Goal: Use online tool/utility: Utilize a website feature to perform a specific function

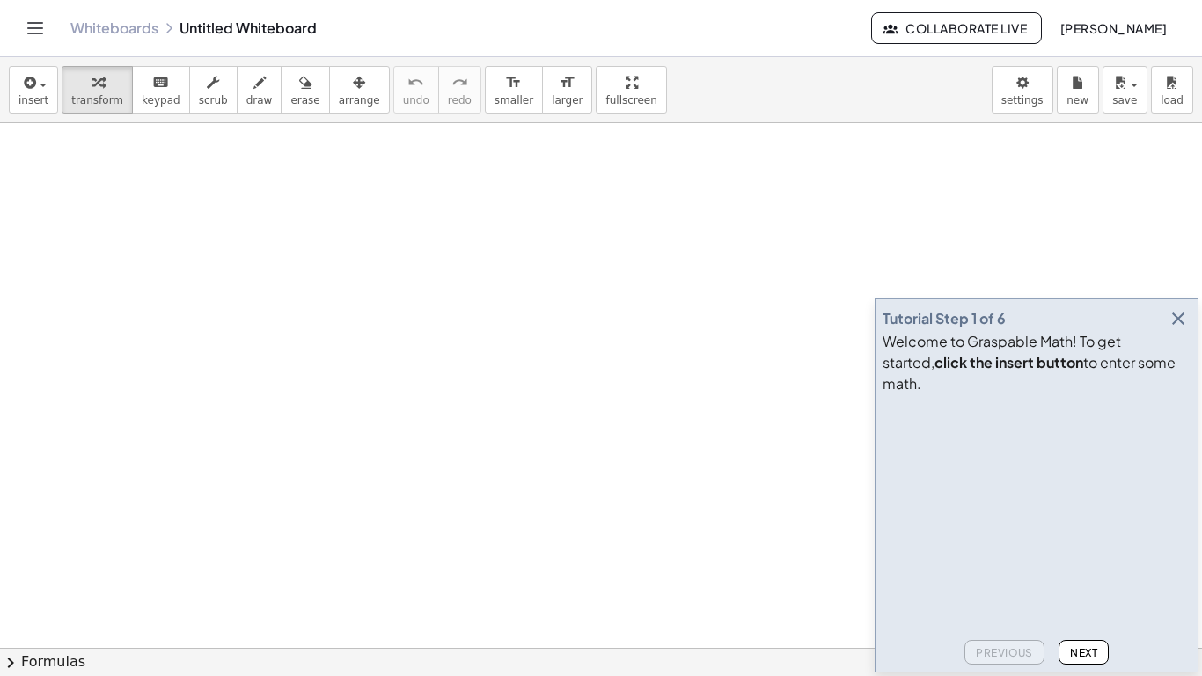
click at [1192, 339] on div "Tutorial Step 1 of 6 Welcome to Graspable Math! To get started, click the inser…" at bounding box center [1037, 485] width 324 height 374
click at [1178, 329] on icon "button" at bounding box center [1178, 318] width 21 height 21
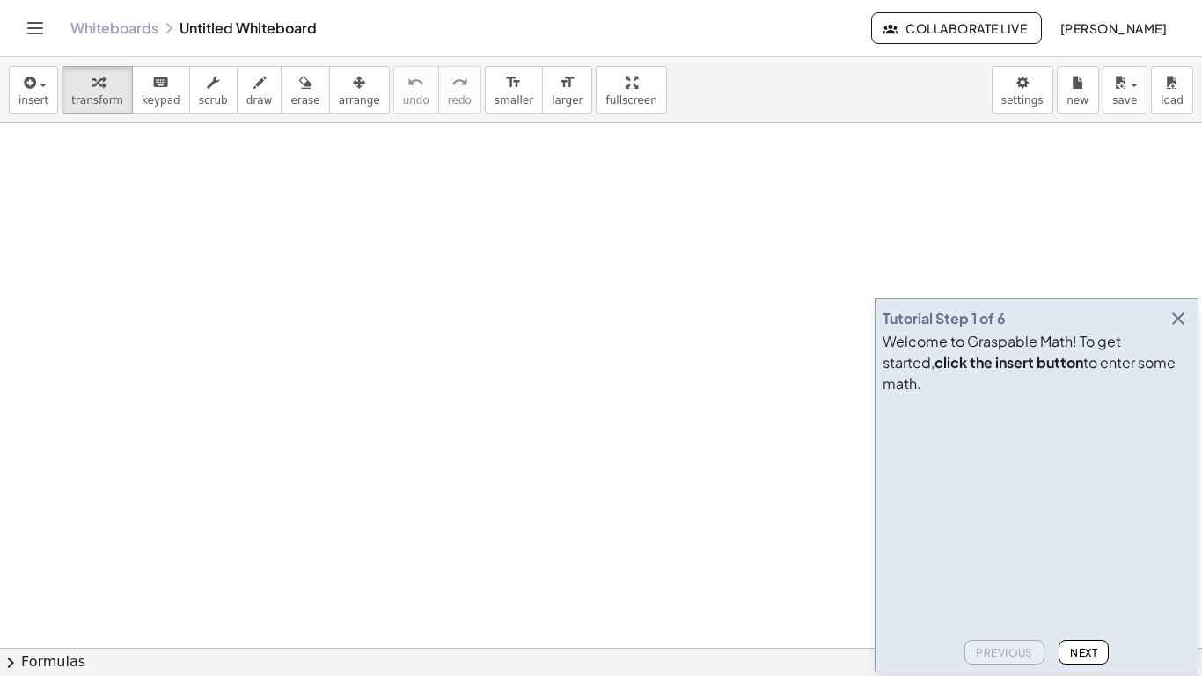
click at [1176, 329] on icon "button" at bounding box center [1178, 318] width 21 height 21
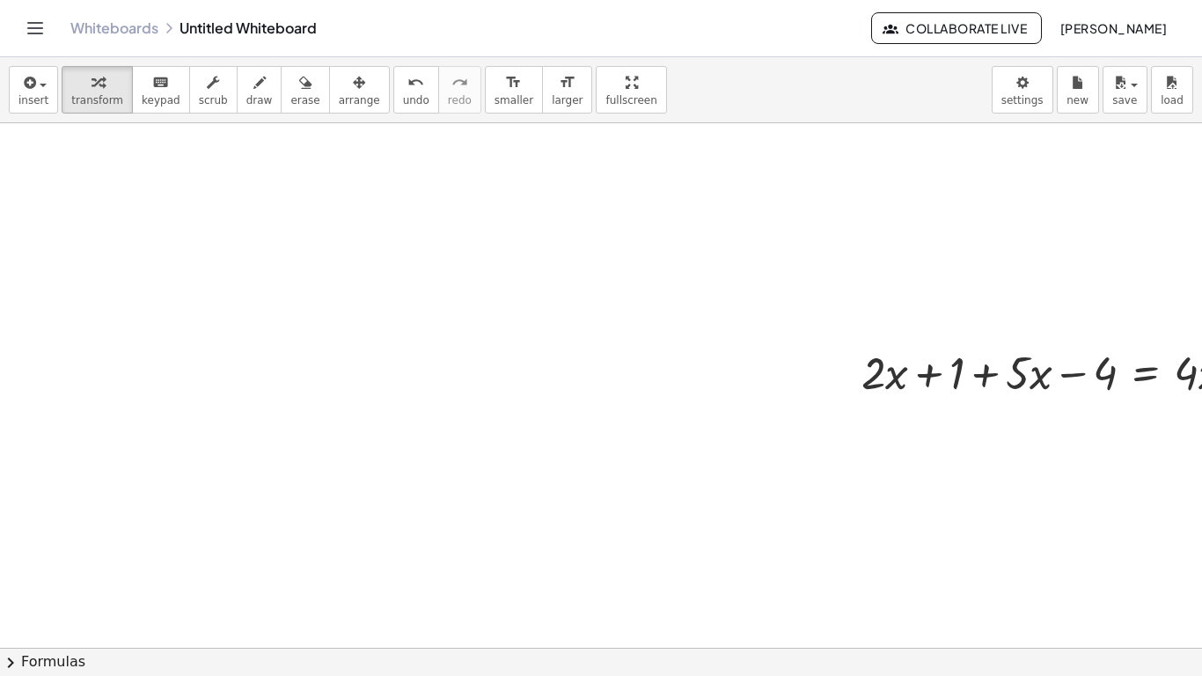
scroll to position [0, 68]
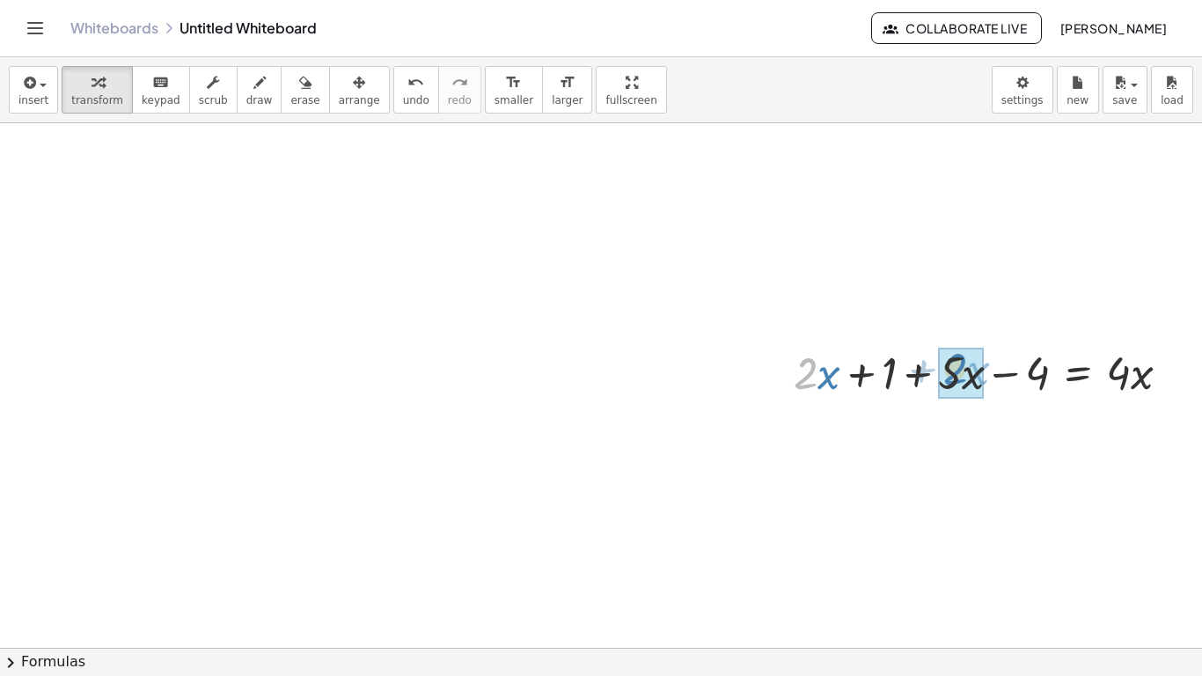
drag, startPoint x: 818, startPoint y: 385, endPoint x: 978, endPoint y: 378, distance: 160.3
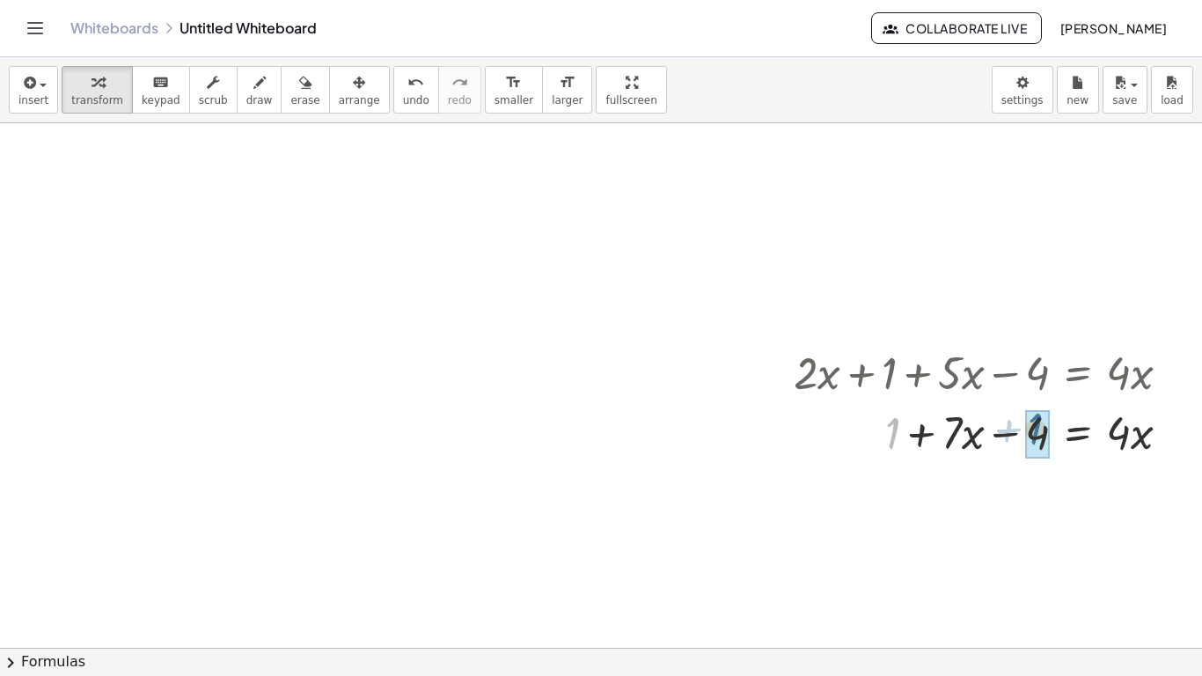
drag, startPoint x: 897, startPoint y: 437, endPoint x: 1052, endPoint y: 436, distance: 154.9
click at [1052, 436] on div at bounding box center [989, 431] width 408 height 60
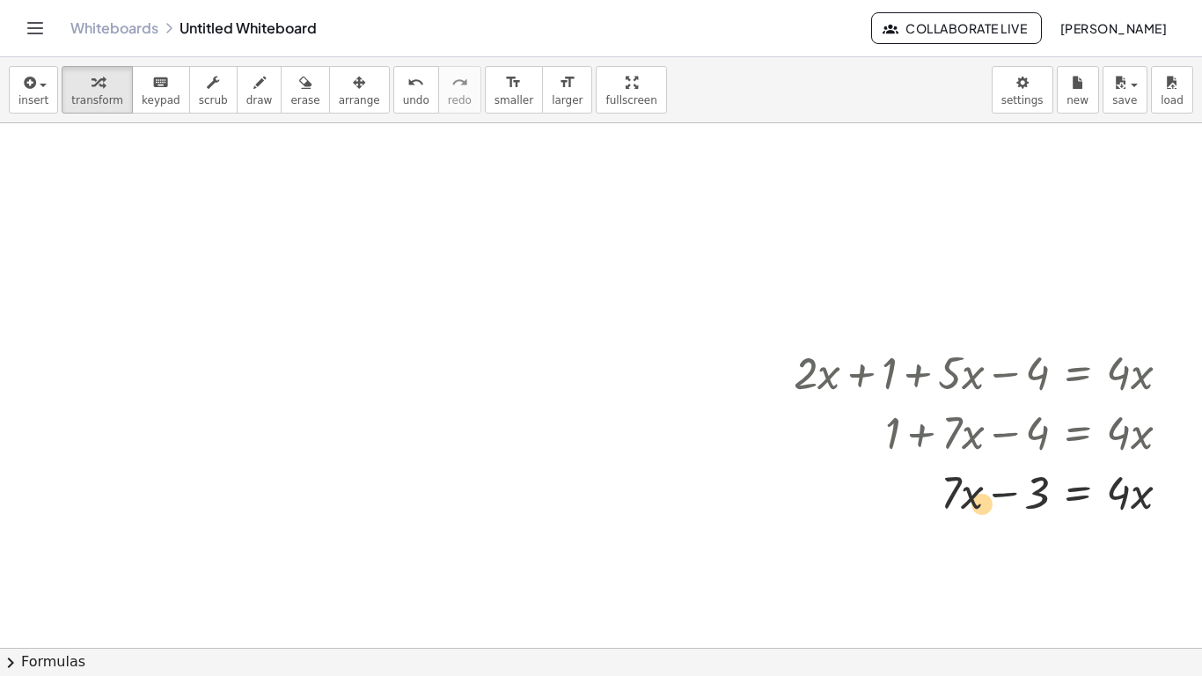
drag, startPoint x: 966, startPoint y: 503, endPoint x: 968, endPoint y: 511, distance: 9.0
click at [968, 511] on div at bounding box center [989, 491] width 408 height 60
drag, startPoint x: 952, startPoint y: 496, endPoint x: 1124, endPoint y: 494, distance: 171.6
click at [1124, 494] on div at bounding box center [989, 491] width 408 height 60
click at [393, 92] on button "undo undo" at bounding box center [416, 90] width 46 height 48
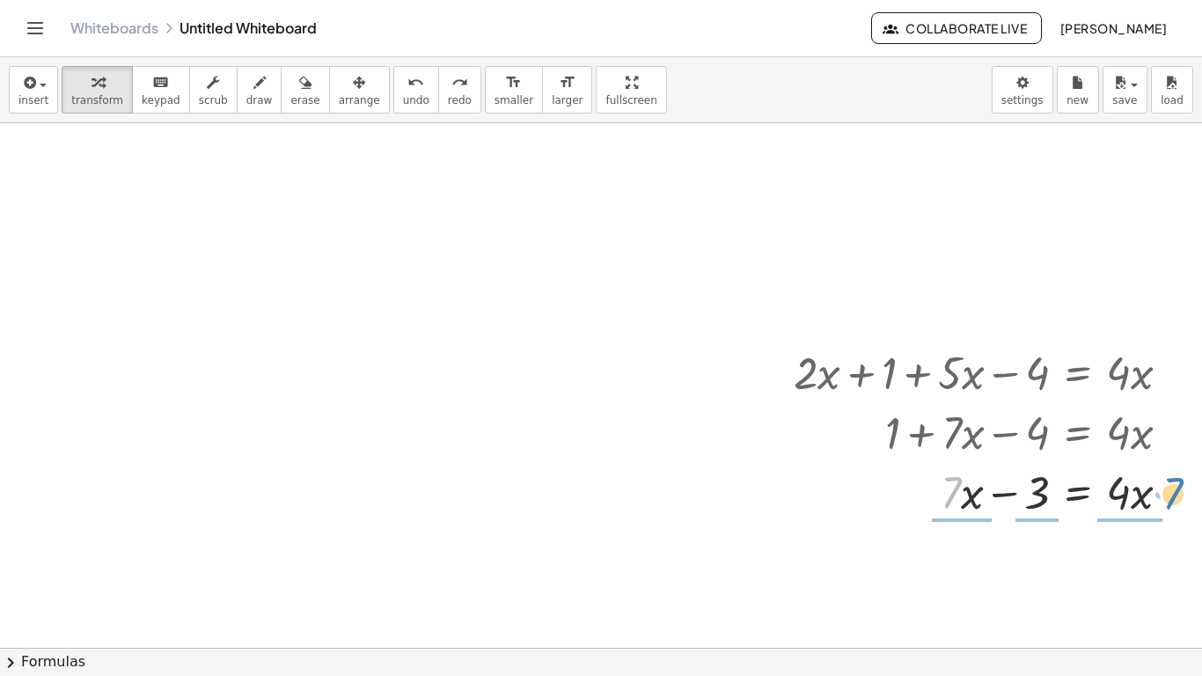
drag, startPoint x: 952, startPoint y: 480, endPoint x: 1179, endPoint y: 480, distance: 226.2
click at [1179, 480] on div at bounding box center [989, 491] width 408 height 60
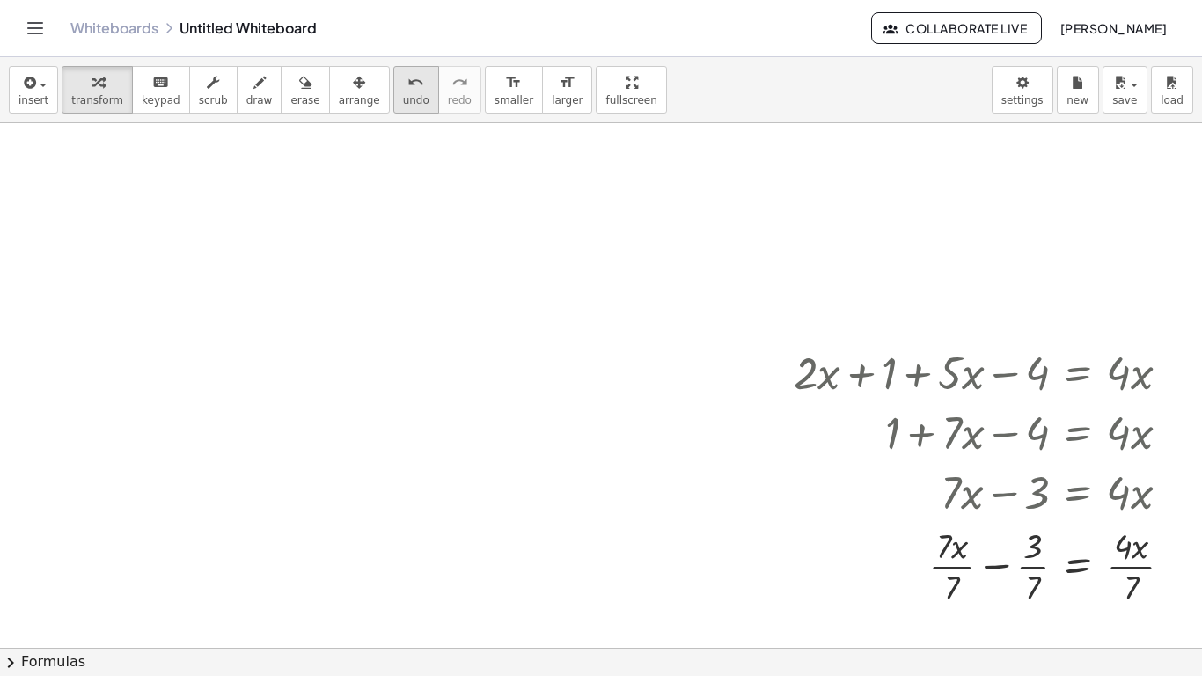
click at [403, 104] on span "undo" at bounding box center [416, 100] width 26 height 12
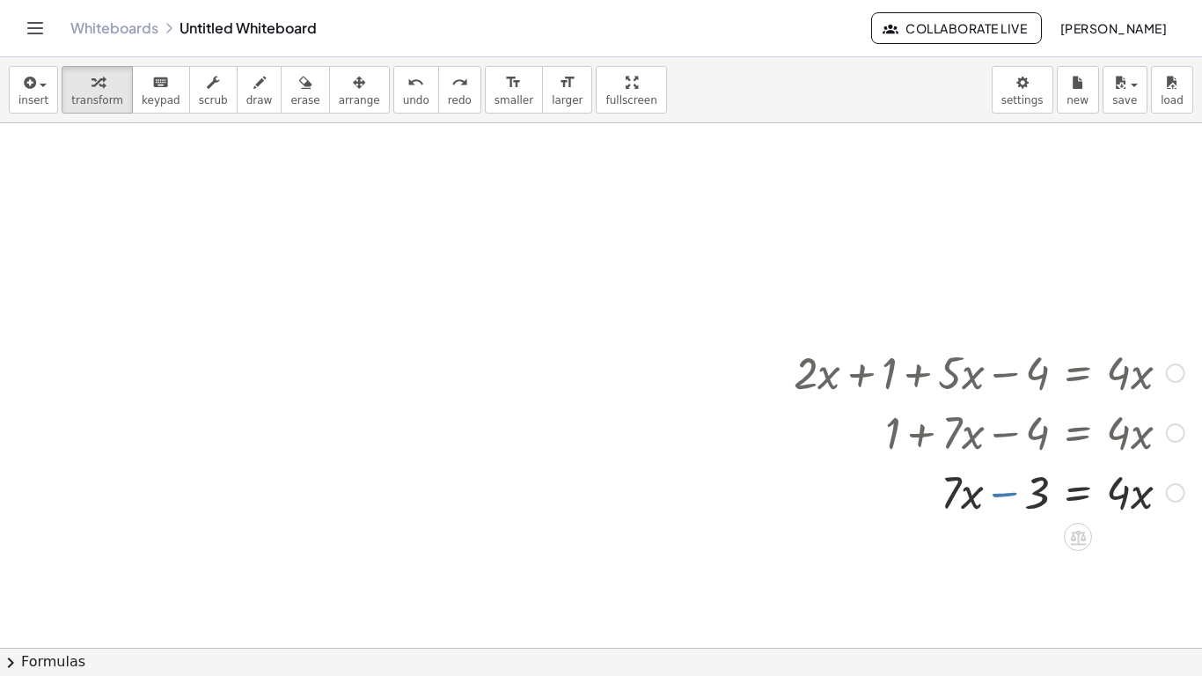
click at [1008, 495] on div at bounding box center [989, 491] width 408 height 60
drag, startPoint x: 1127, startPoint y: 494, endPoint x: 922, endPoint y: 492, distance: 205.1
click at [922, 492] on div at bounding box center [989, 491] width 408 height 60
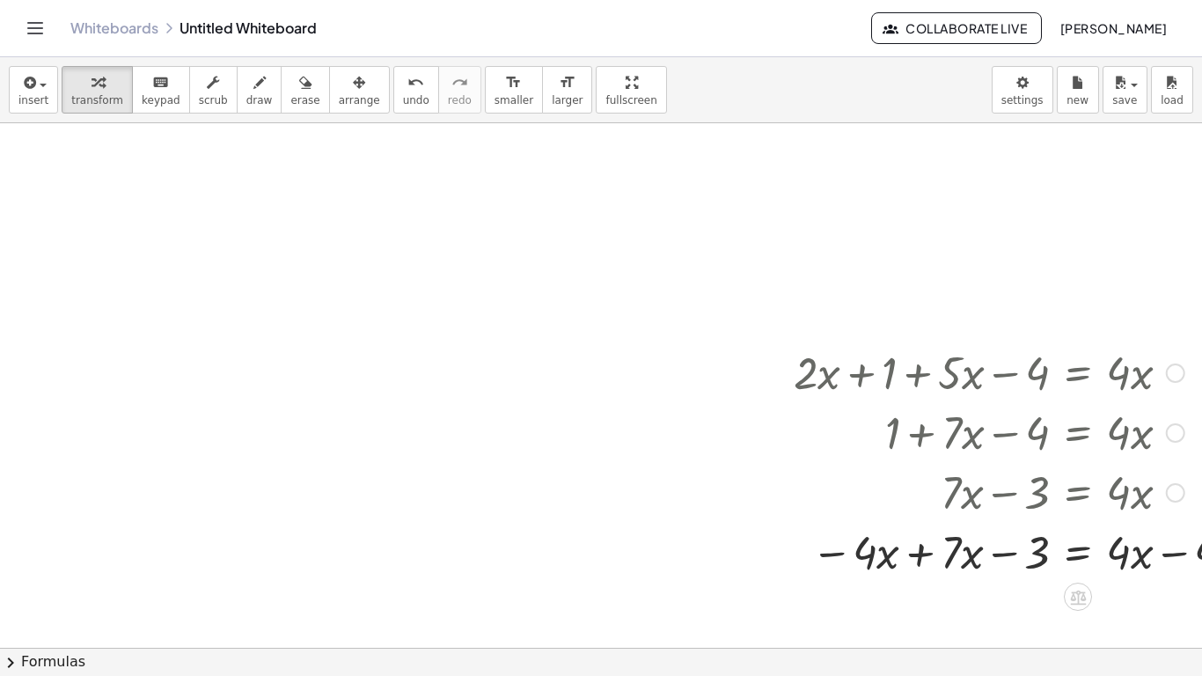
click at [923, 558] on div at bounding box center [1029, 551] width 489 height 60
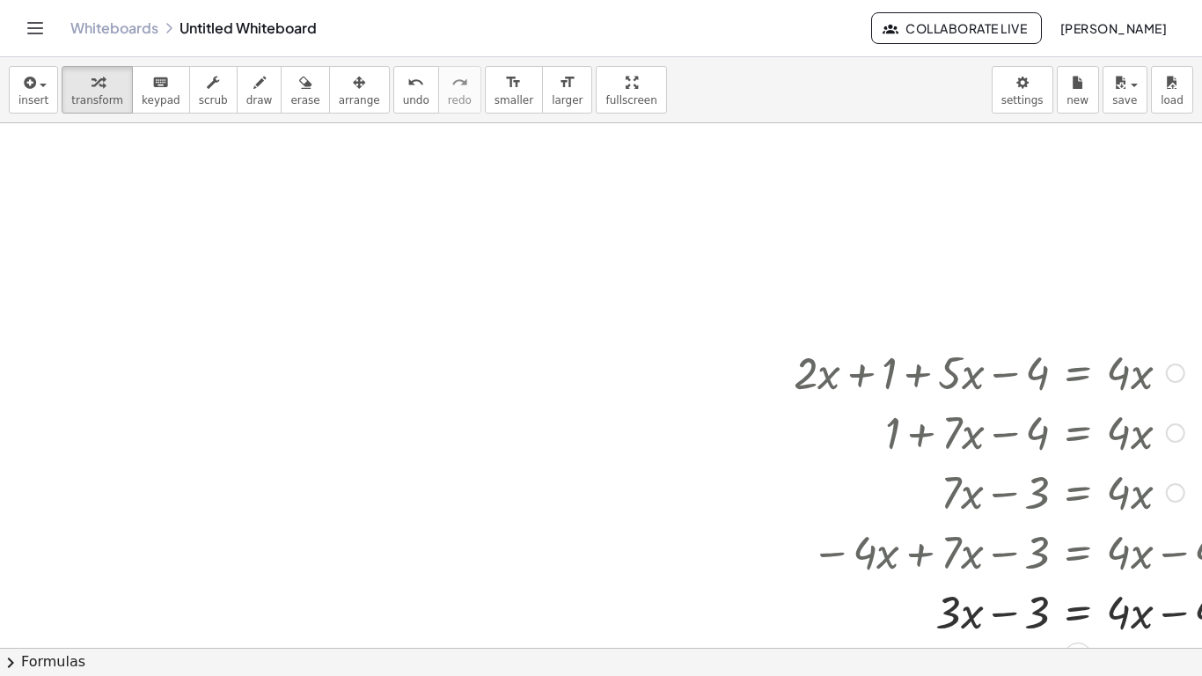
click at [1165, 607] on div at bounding box center [1033, 611] width 496 height 60
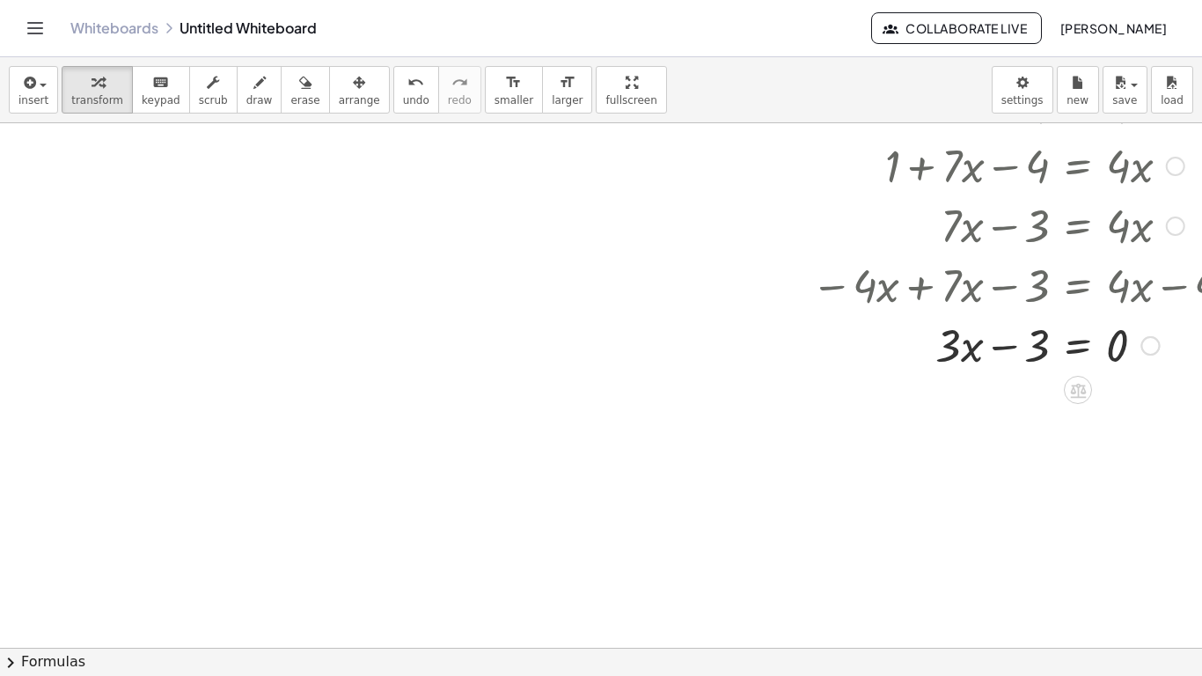
scroll to position [271, 68]
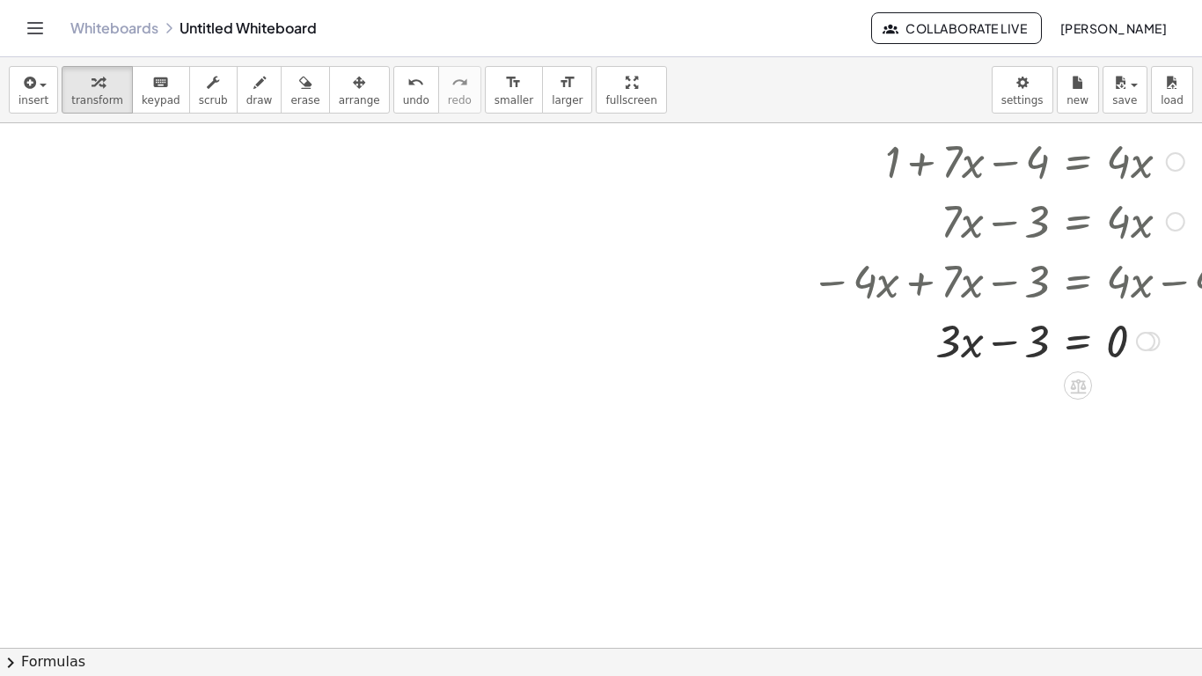
click at [1002, 349] on div at bounding box center [1029, 340] width 489 height 60
click at [408, 91] on icon "undo" at bounding box center [416, 82] width 17 height 21
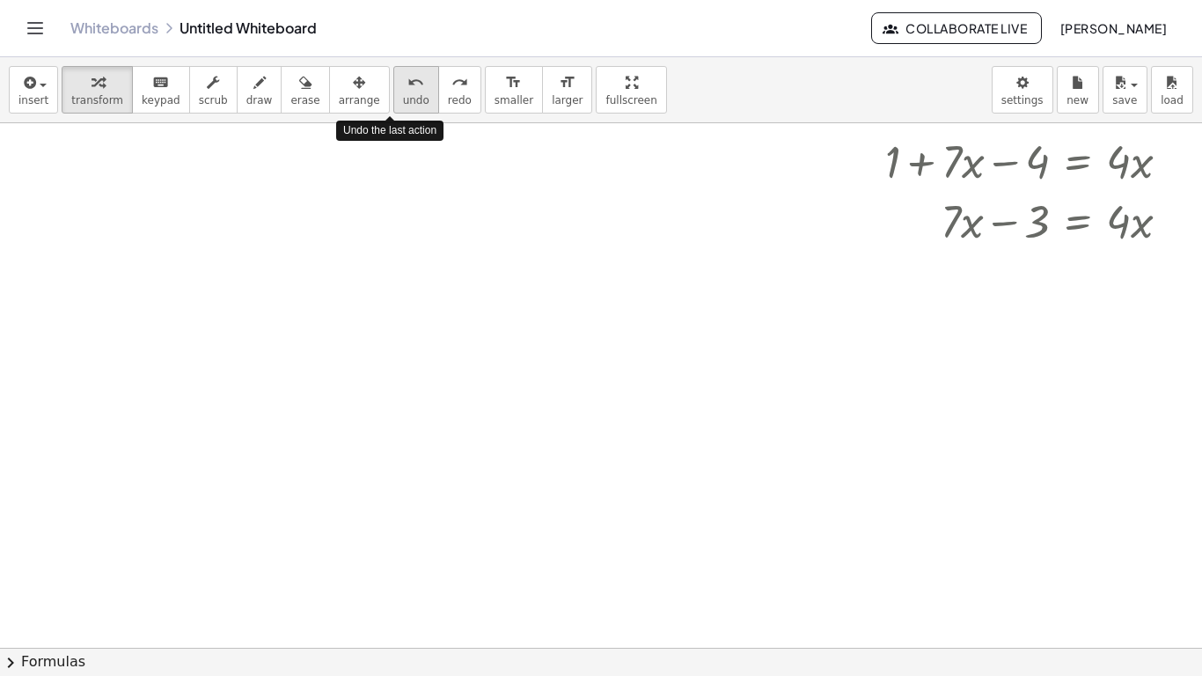
click at [408, 91] on icon "undo" at bounding box center [416, 82] width 17 height 21
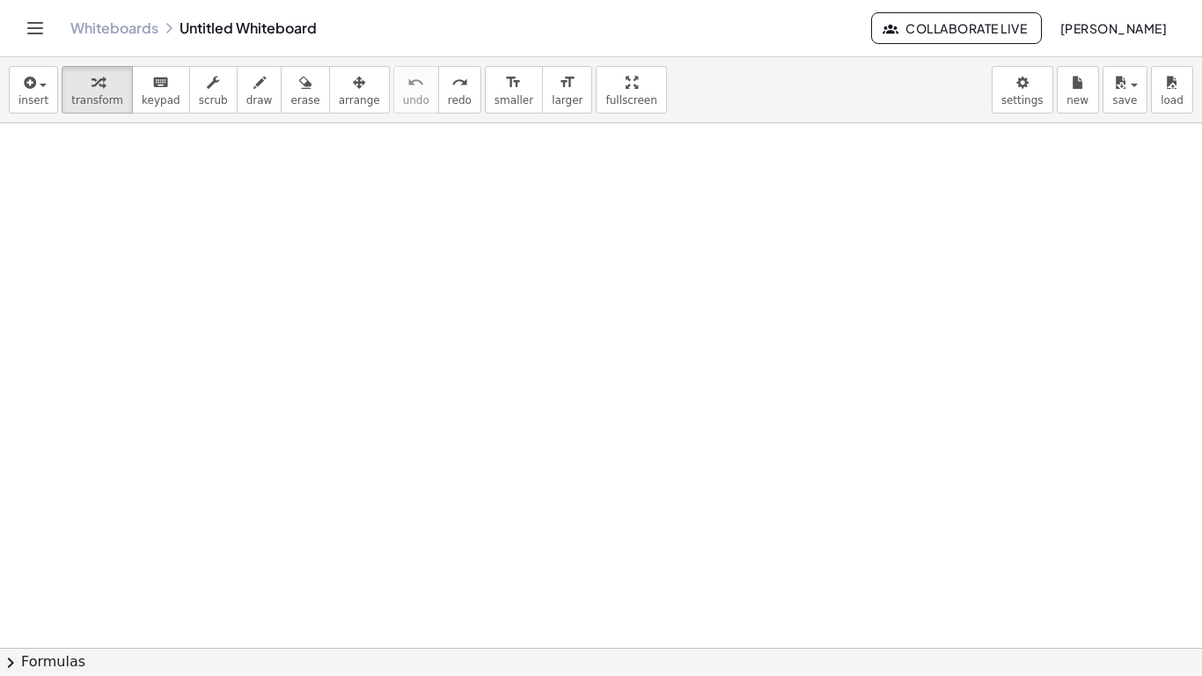
click at [449, 311] on div at bounding box center [611, 434] width 1358 height 1164
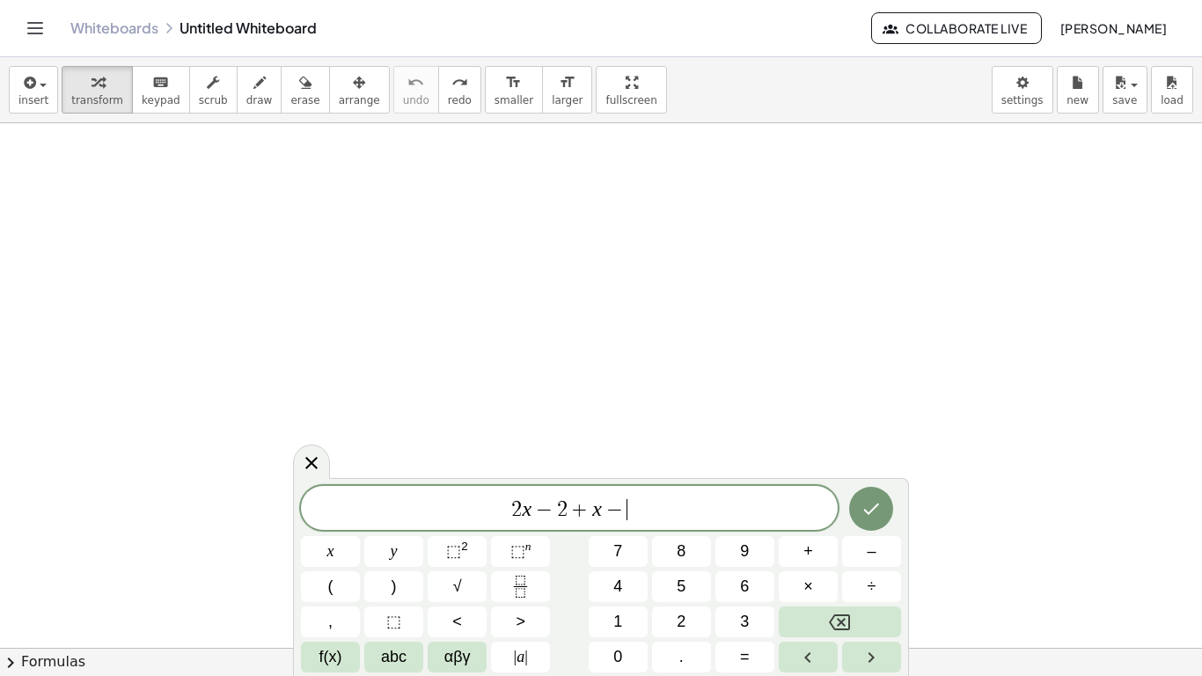
scroll to position [20, 0]
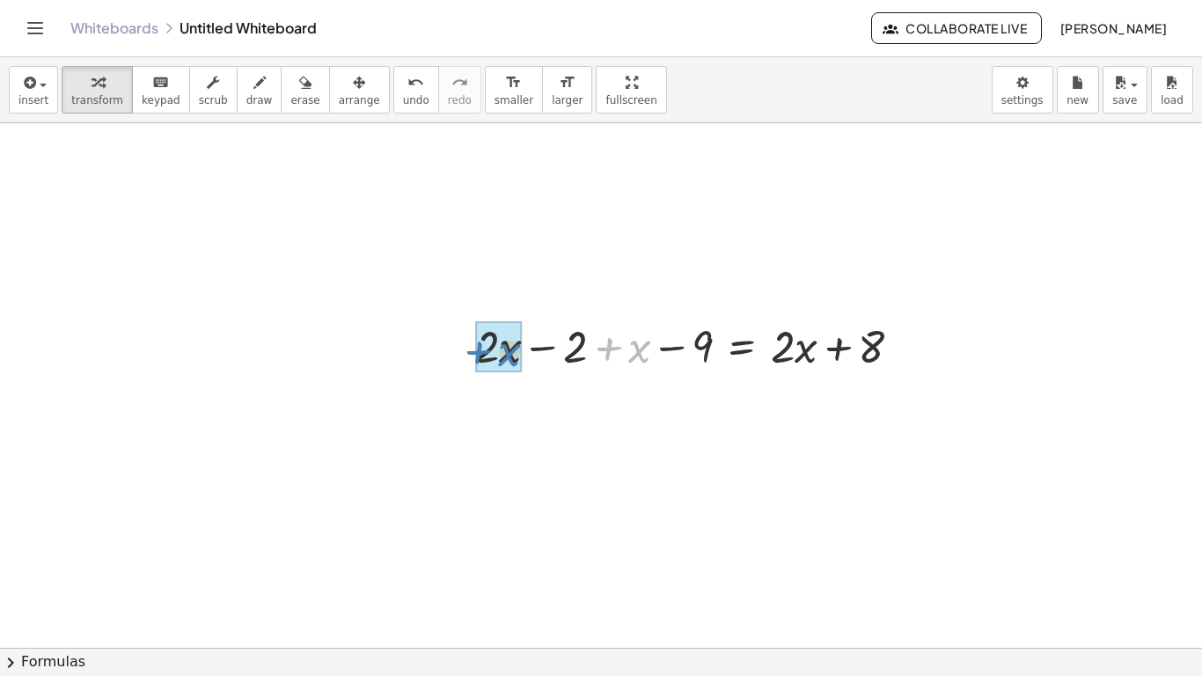
drag, startPoint x: 641, startPoint y: 353, endPoint x: 511, endPoint y: 356, distance: 130.3
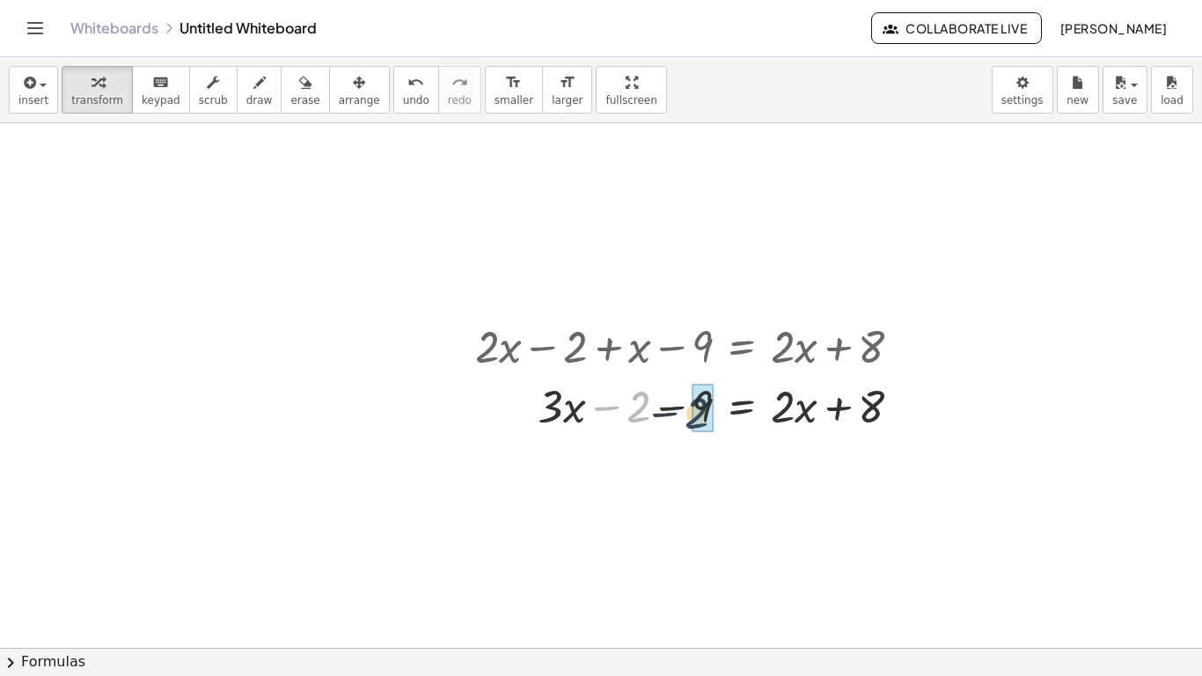
drag, startPoint x: 637, startPoint y: 418, endPoint x: 703, endPoint y: 417, distance: 66.0
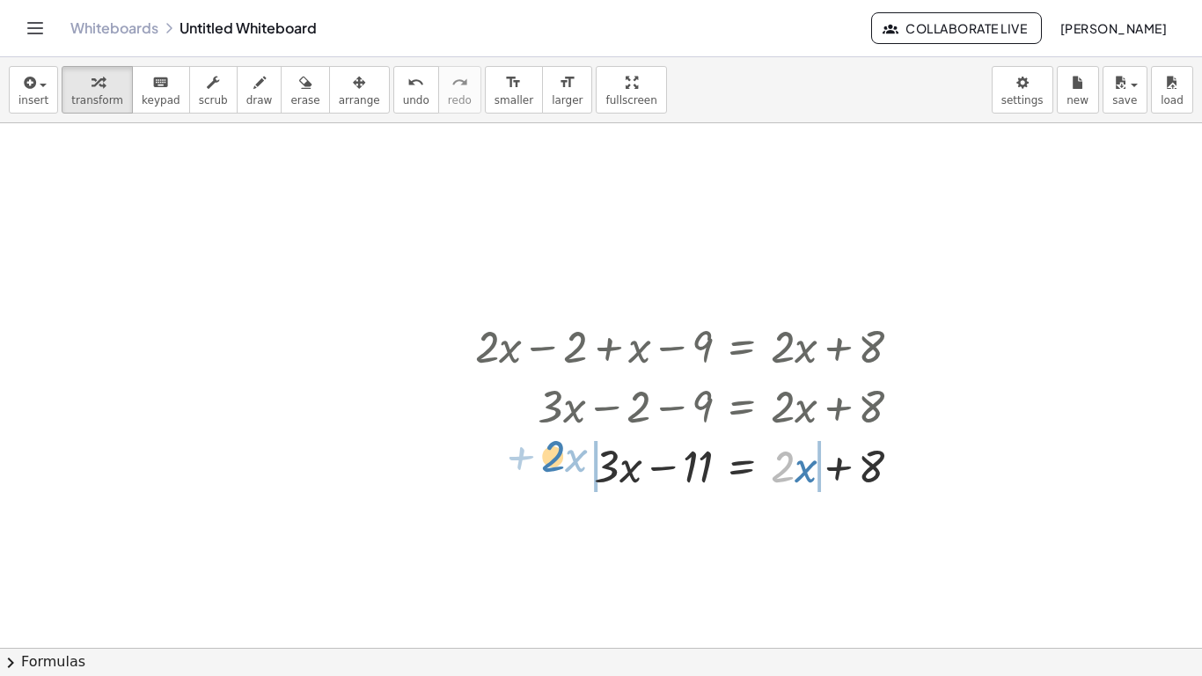
drag, startPoint x: 783, startPoint y: 479, endPoint x: 555, endPoint y: 468, distance: 229.1
click at [555, 468] on div at bounding box center [696, 465] width 459 height 60
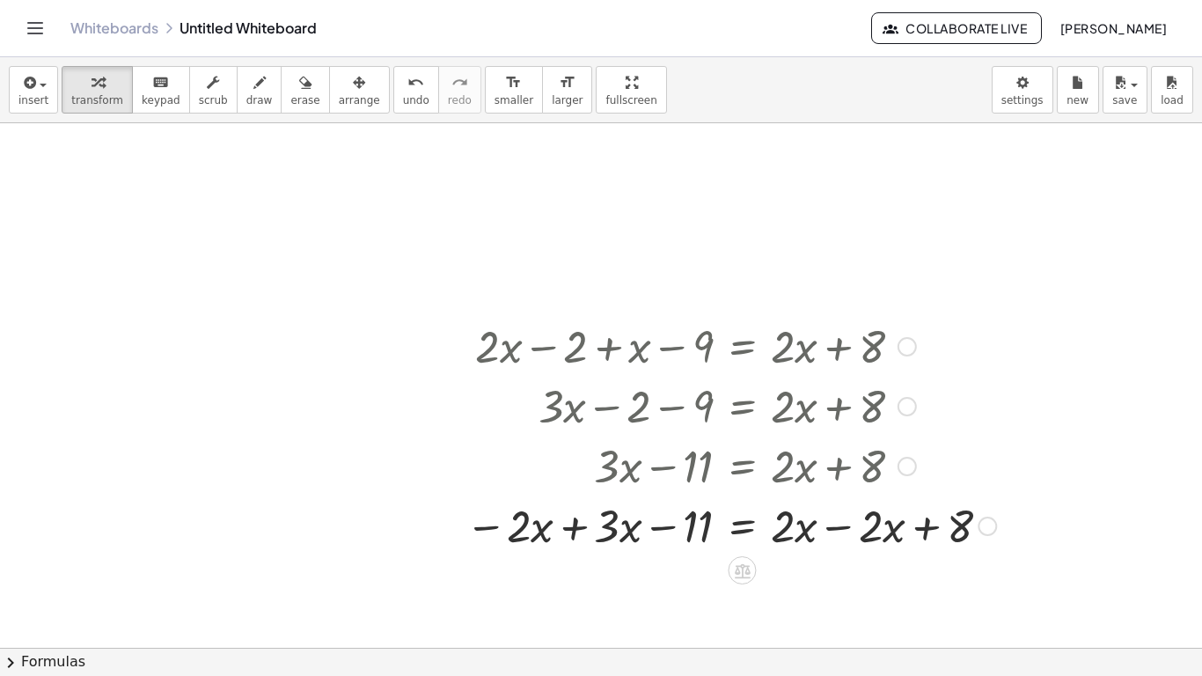
click at [580, 528] on div at bounding box center [731, 525] width 548 height 60
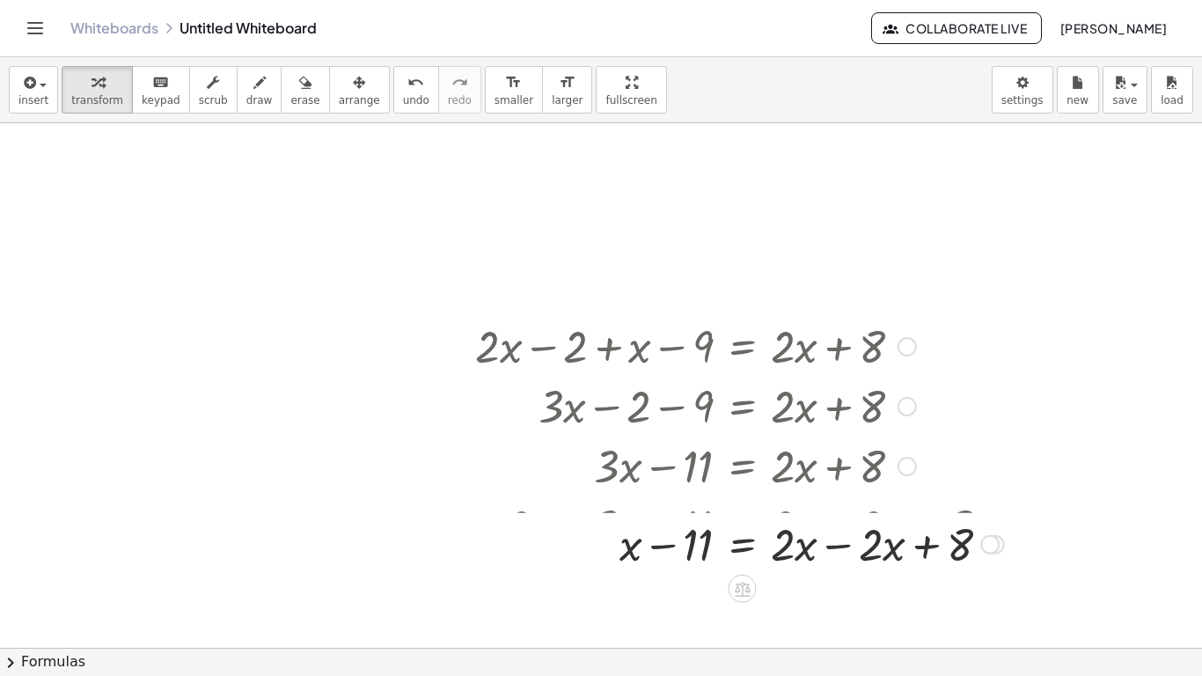
click at [742, 347] on div "+ · 2 · x − 2 + x − 9 = + · 2 · x + 8 + · 3 · x − 2 − 9 = + · 2 · x + 8 + · 3 ·…" at bounding box center [742, 347] width 0 height 0
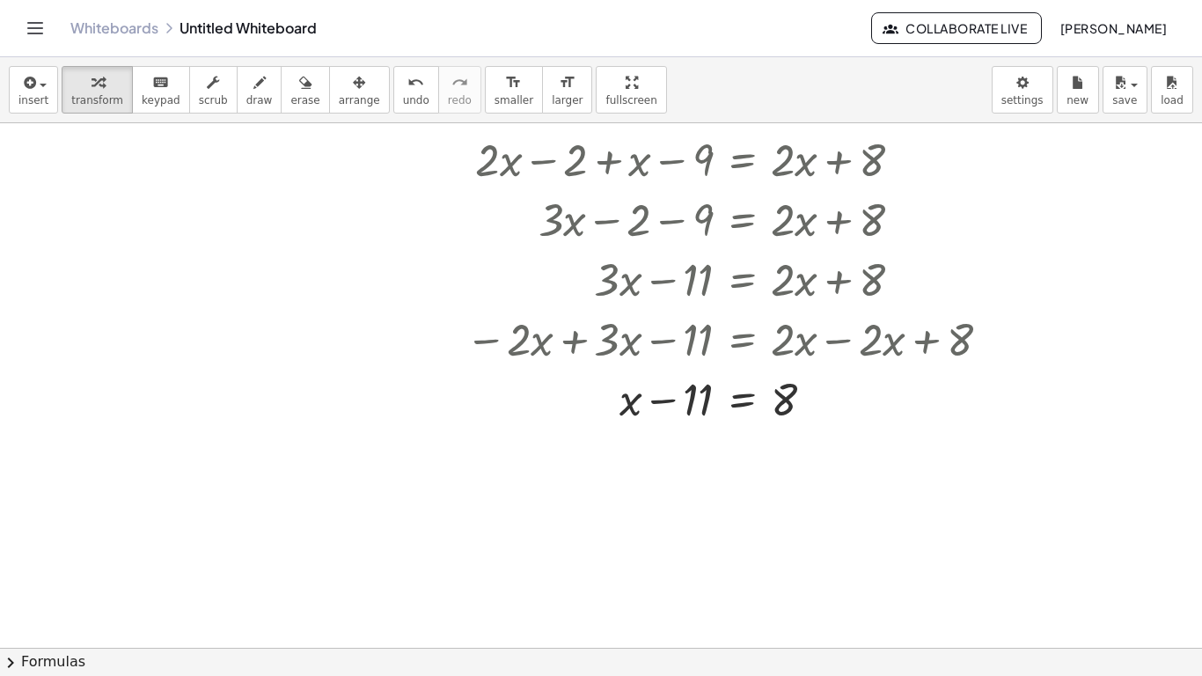
scroll to position [460, 68]
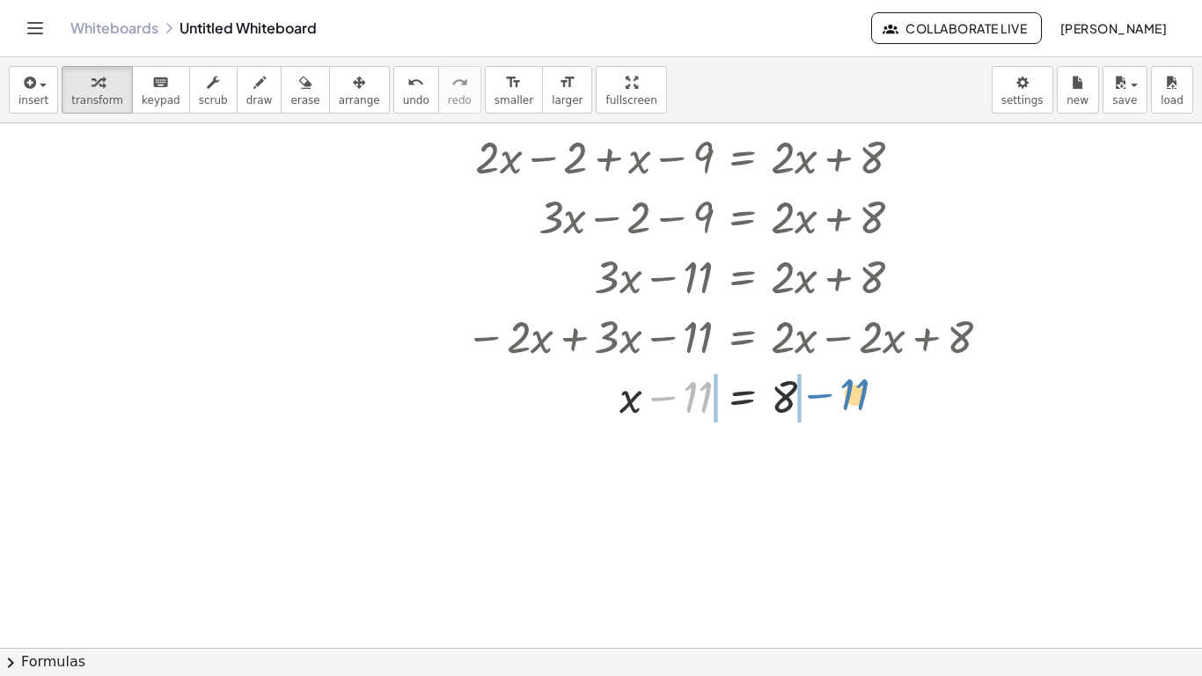
drag, startPoint x: 665, startPoint y: 400, endPoint x: 821, endPoint y: 397, distance: 155.8
click at [821, 397] on div at bounding box center [731, 395] width 548 height 60
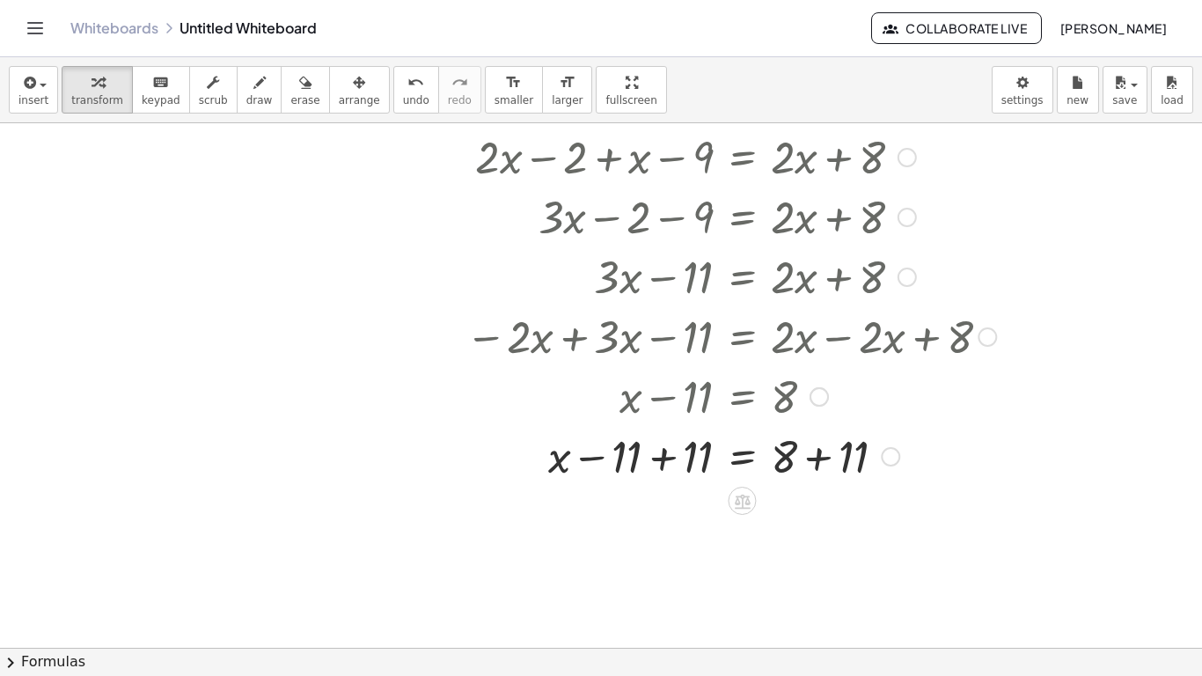
click at [663, 456] on div at bounding box center [731, 455] width 548 height 60
click at [817, 467] on div at bounding box center [731, 455] width 548 height 60
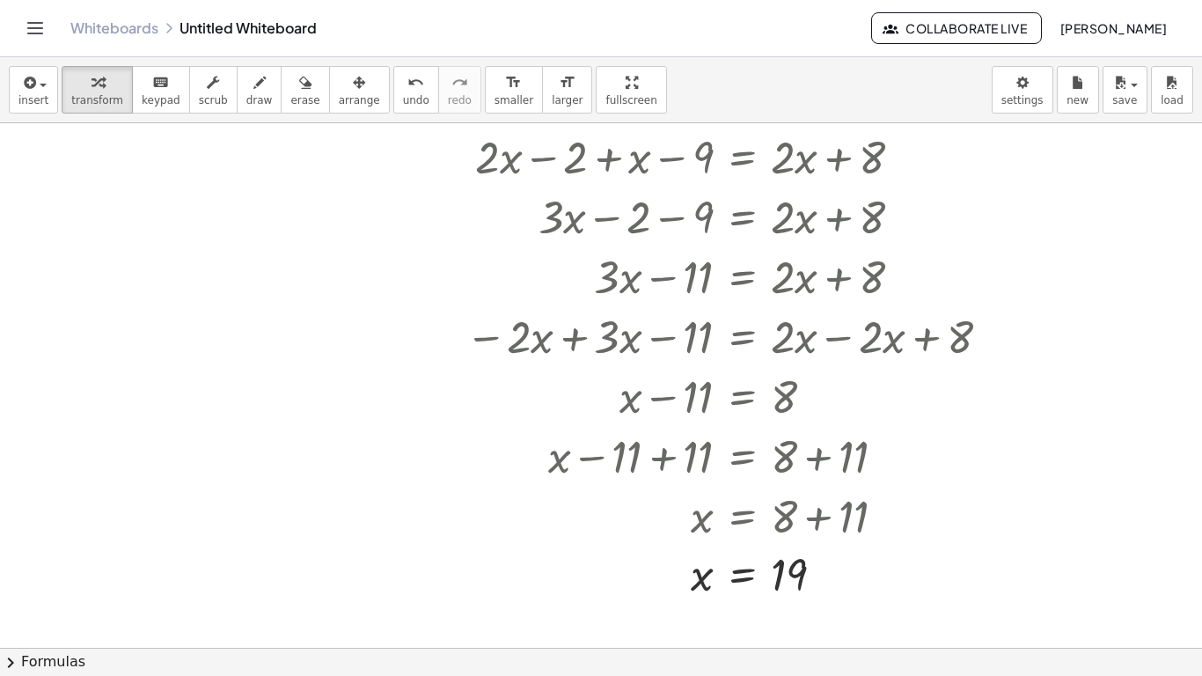
click at [231, 305] on div at bounding box center [611, 245] width 1358 height 1164
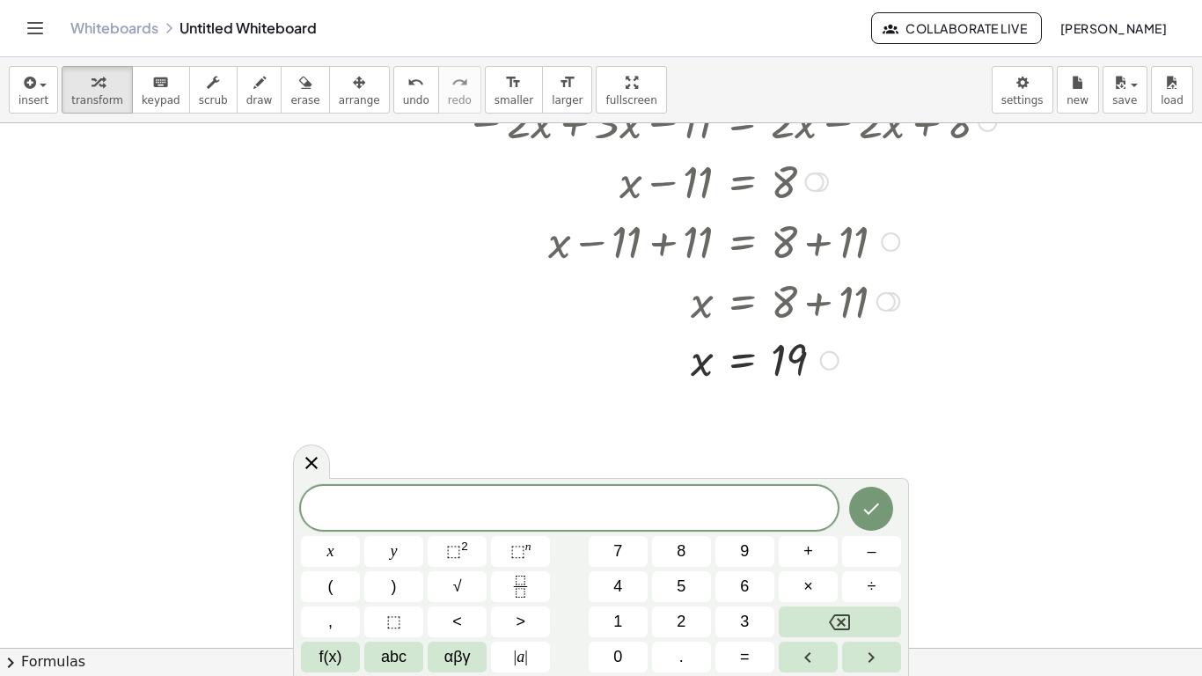
scroll to position [673, 70]
click at [403, 104] on span "undo" at bounding box center [416, 100] width 26 height 12
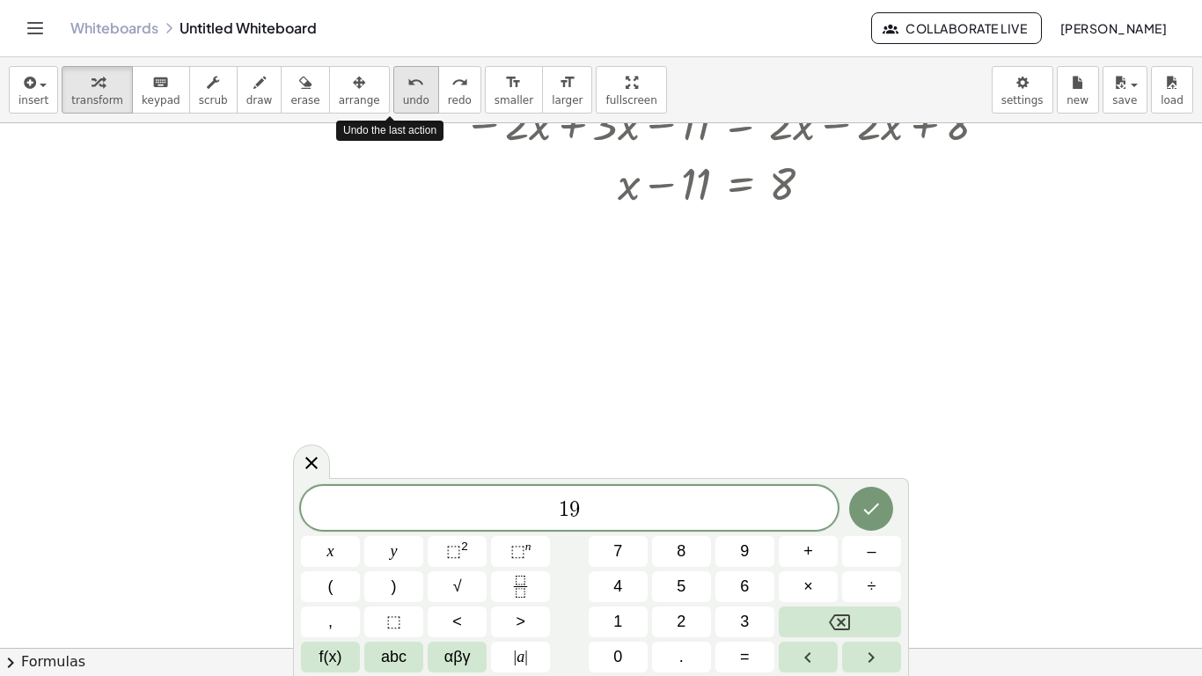
click at [403, 104] on span "undo" at bounding box center [416, 100] width 26 height 12
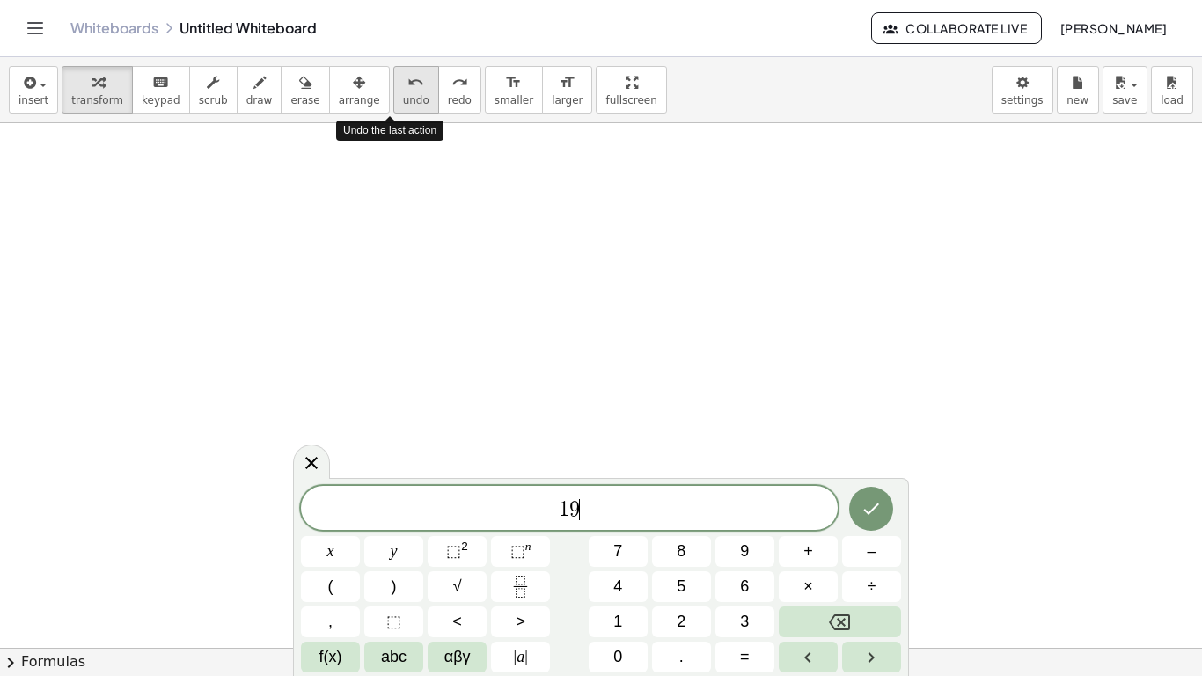
click at [403, 104] on span "undo" at bounding box center [416, 100] width 26 height 12
click at [474, 227] on div at bounding box center [609, 237] width 1358 height 1574
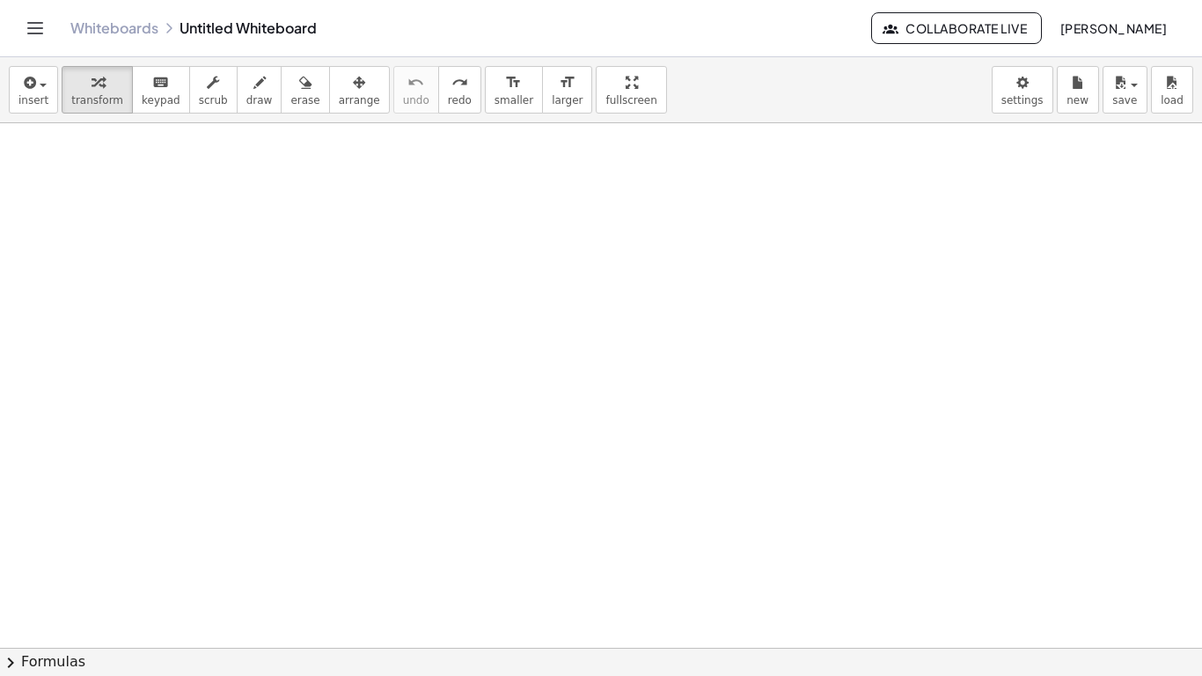
click at [511, 182] on div at bounding box center [609, 237] width 1358 height 1574
drag, startPoint x: 559, startPoint y: 227, endPoint x: 687, endPoint y: 278, distance: 137.5
click at [687, 278] on div at bounding box center [609, 237] width 1358 height 1574
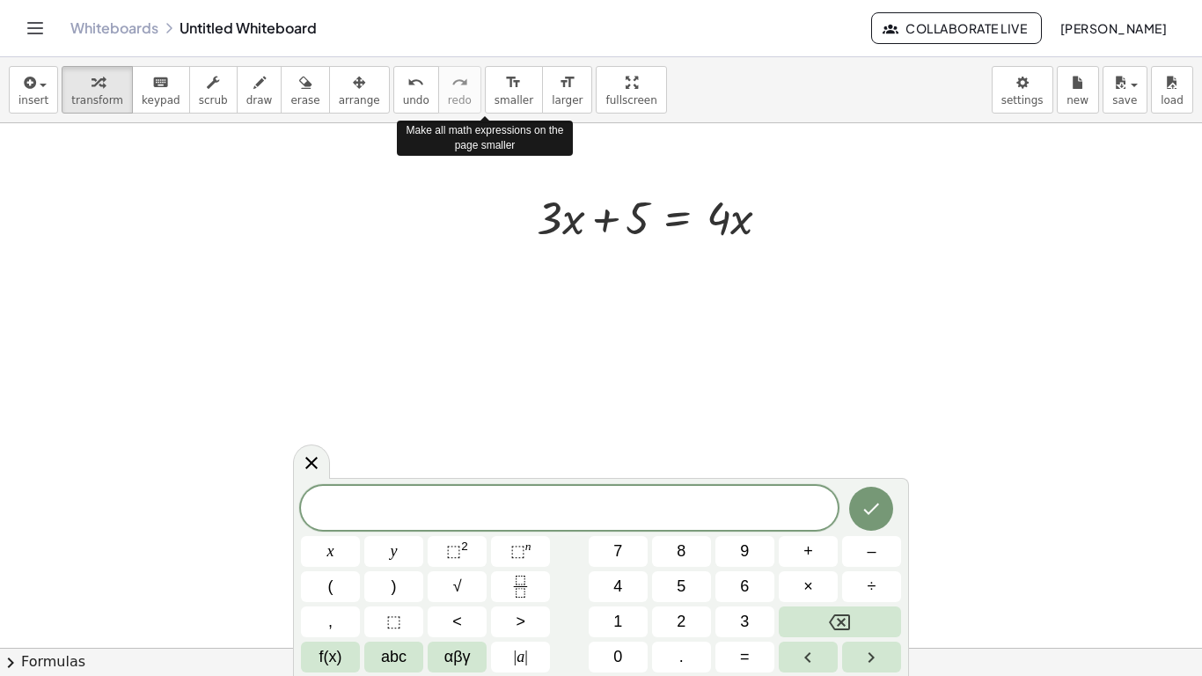
click at [503, 305] on div at bounding box center [609, 237] width 1358 height 1574
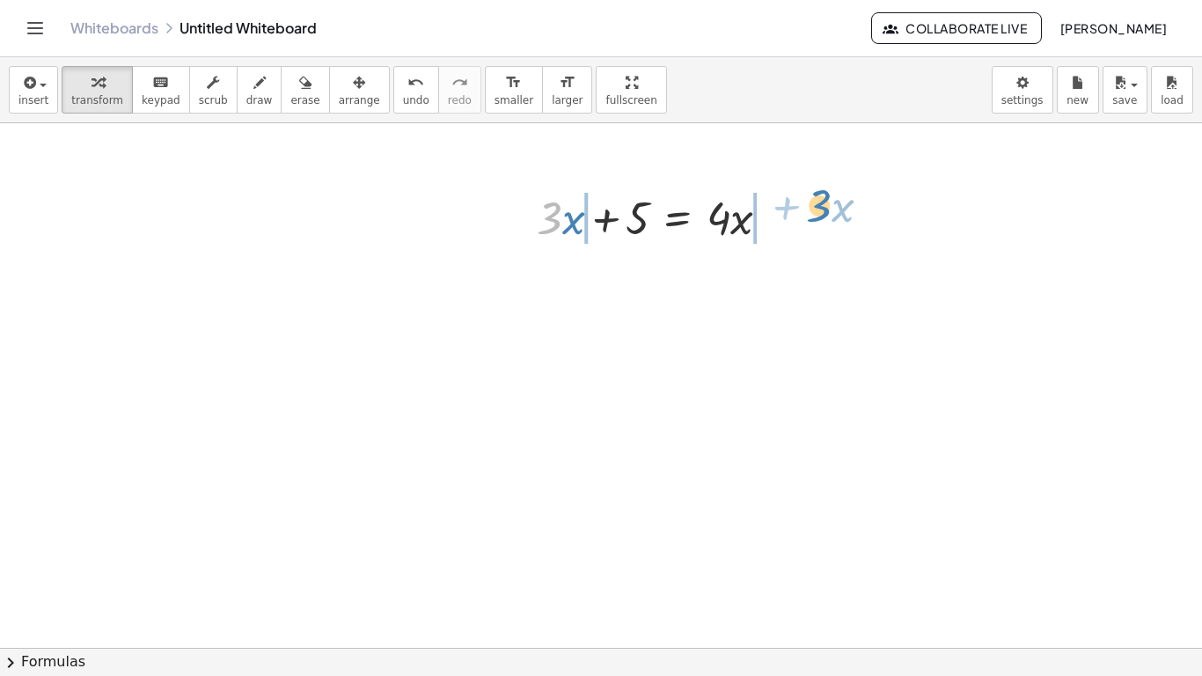
drag, startPoint x: 552, startPoint y: 234, endPoint x: 796, endPoint y: 247, distance: 244.2
click at [796, 247] on div "· 3 + · x + · 3 · x + 5 = · 4 · x" at bounding box center [654, 216] width 287 height 69
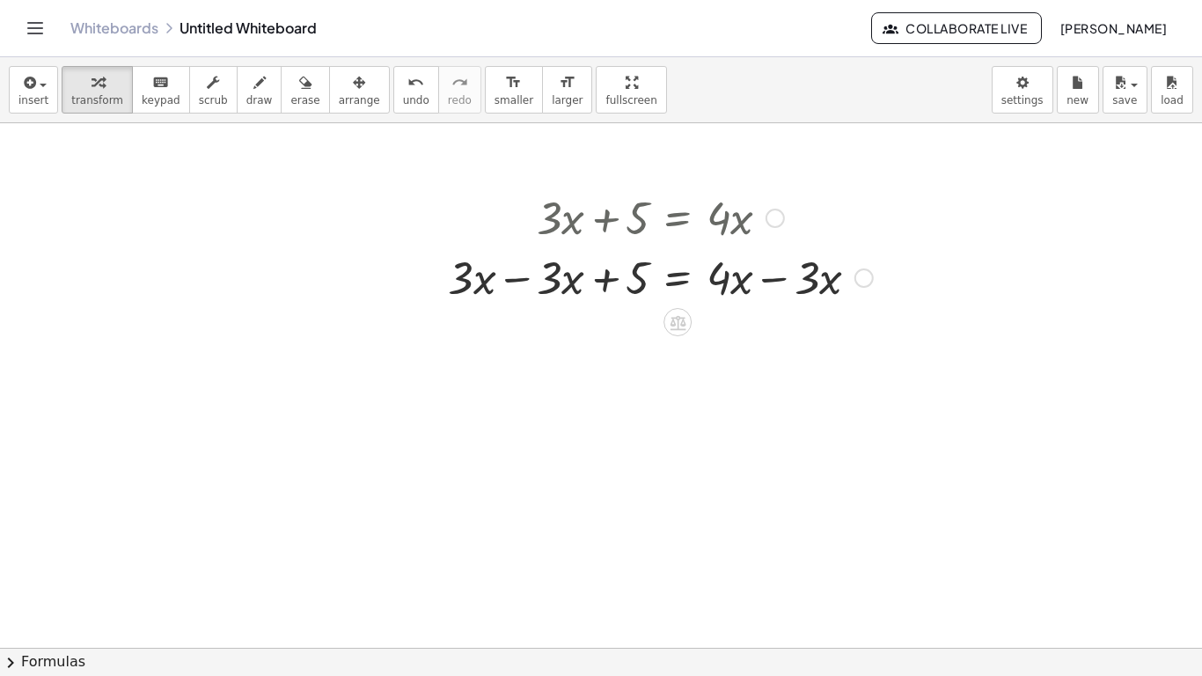
click at [525, 278] on div at bounding box center [660, 276] width 443 height 60
click at [764, 286] on div at bounding box center [705, 276] width 354 height 60
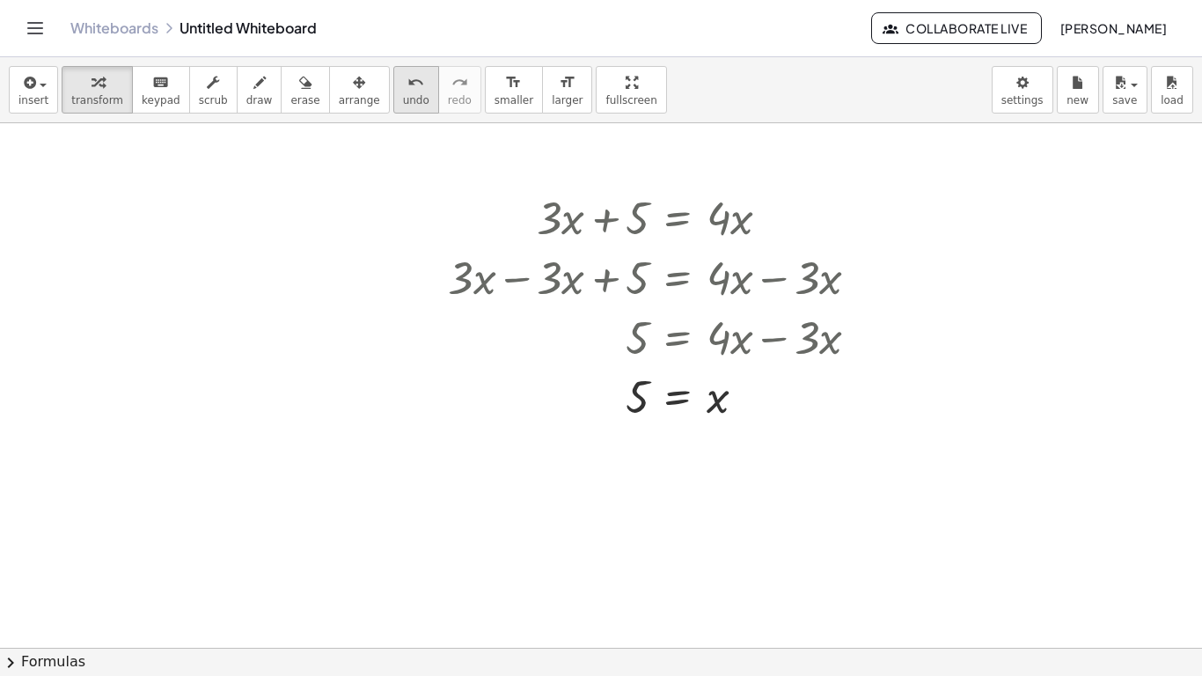
click at [393, 110] on button "undo undo" at bounding box center [416, 90] width 46 height 48
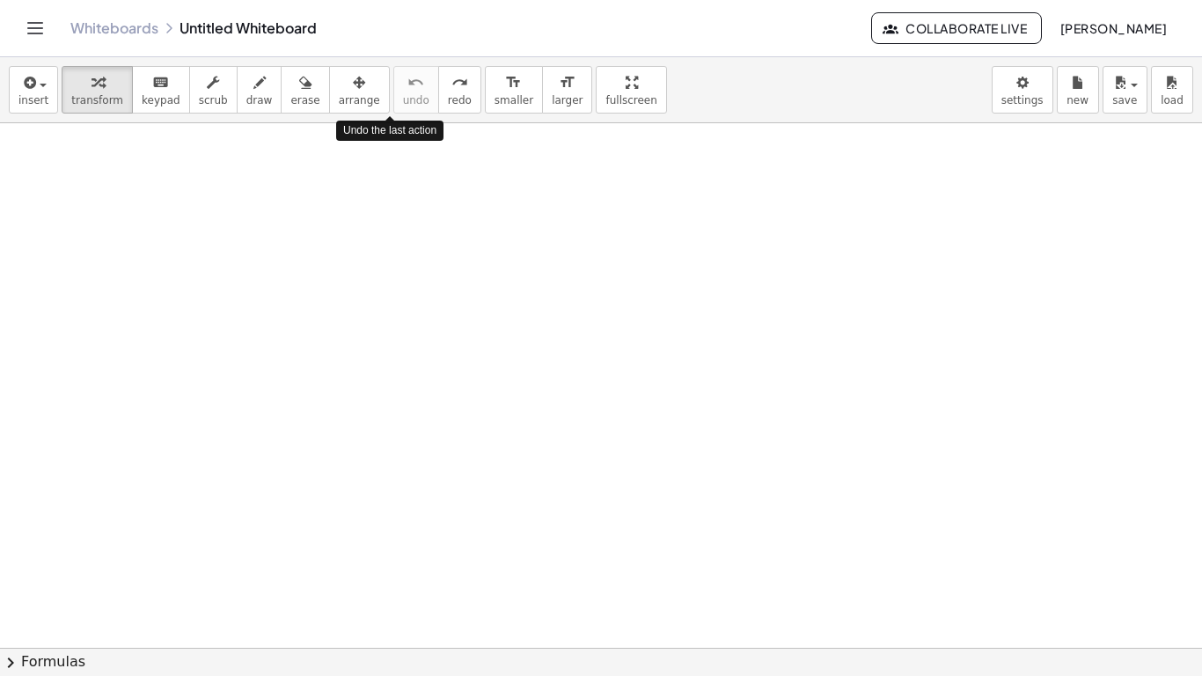
click at [378, 114] on div "insert select one: Math Expression Function Text Youtube Video Graphing Geometr…" at bounding box center [601, 90] width 1202 height 66
click at [477, 208] on div at bounding box center [609, 237] width 1358 height 1574
click at [542, 320] on div at bounding box center [609, 237] width 1358 height 1574
click at [642, 353] on div at bounding box center [686, 355] width 253 height 60
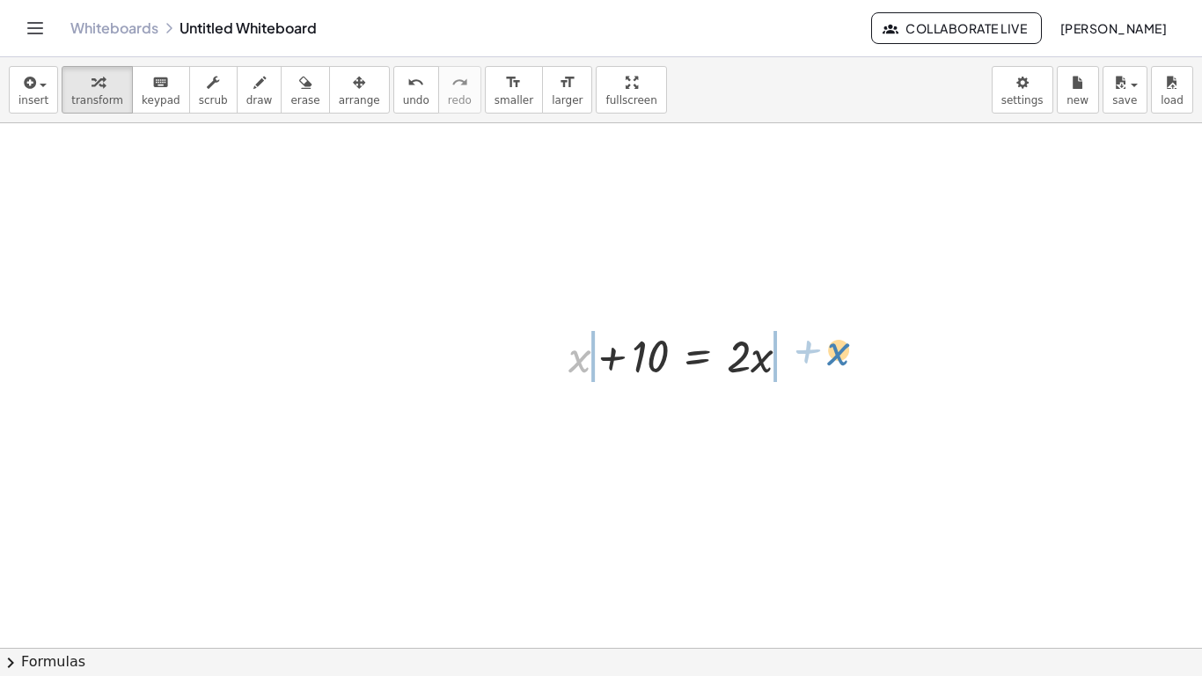
drag, startPoint x: 586, startPoint y: 364, endPoint x: 828, endPoint y: 367, distance: 242.1
click at [785, 366] on div at bounding box center [686, 355] width 380 height 60
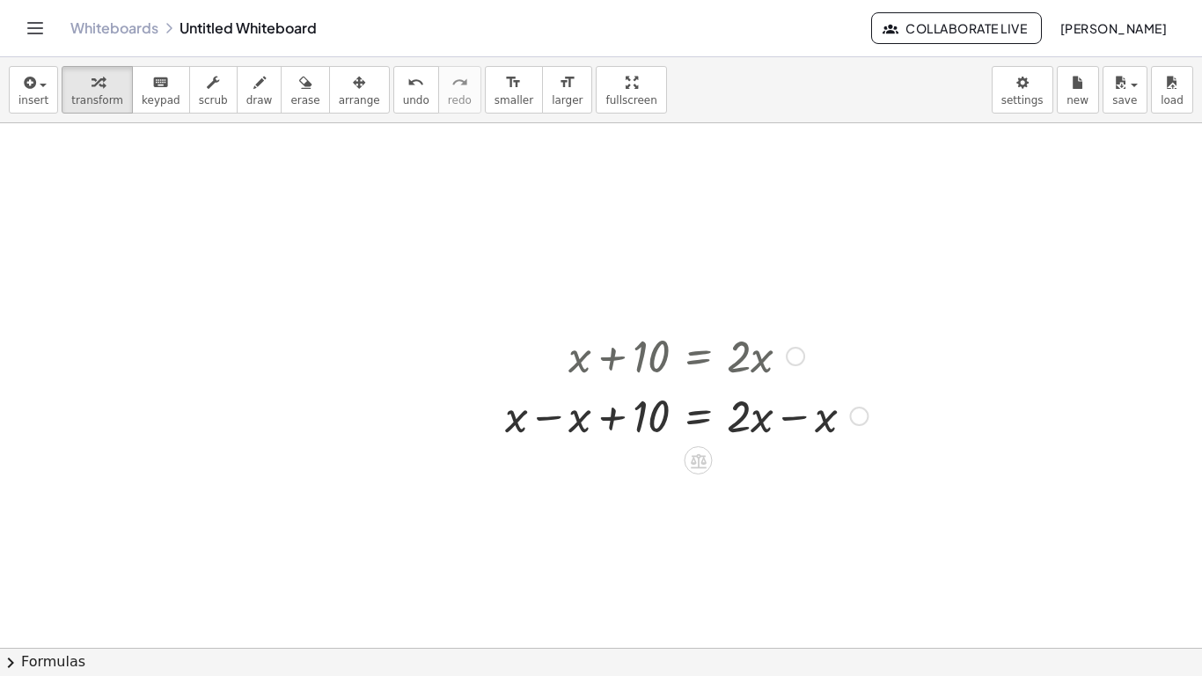
click at [797, 404] on div at bounding box center [686, 415] width 380 height 60
click at [546, 432] on div at bounding box center [654, 415] width 317 height 60
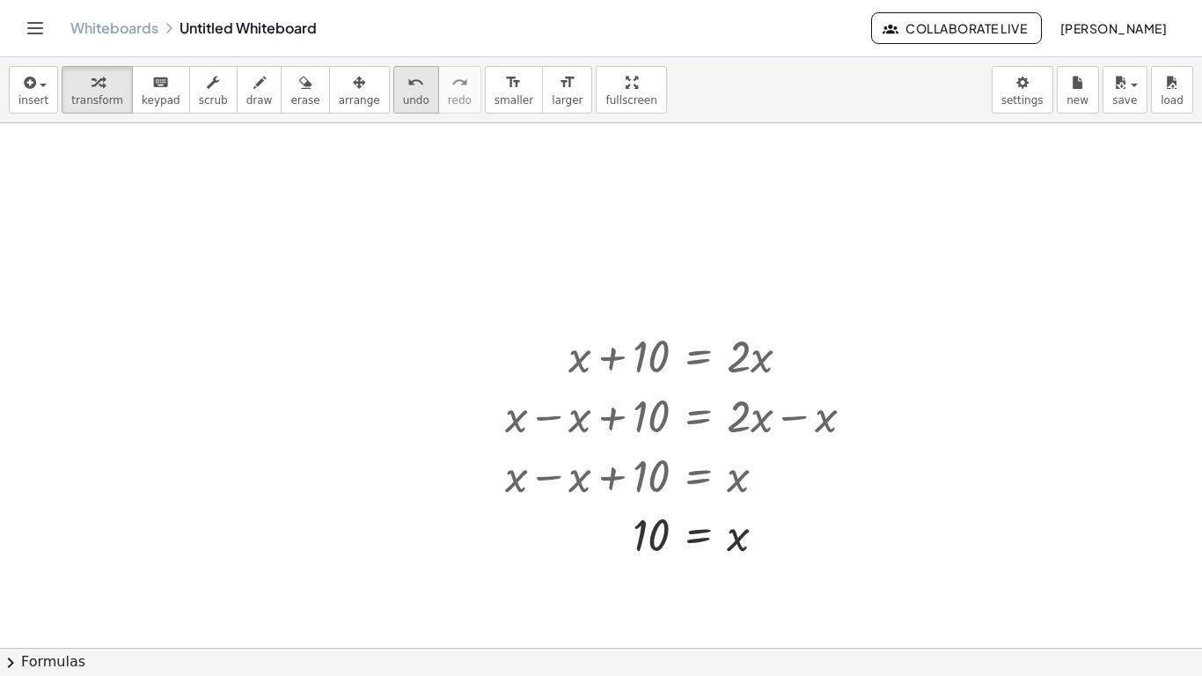
click at [403, 101] on span "undo" at bounding box center [416, 100] width 26 height 12
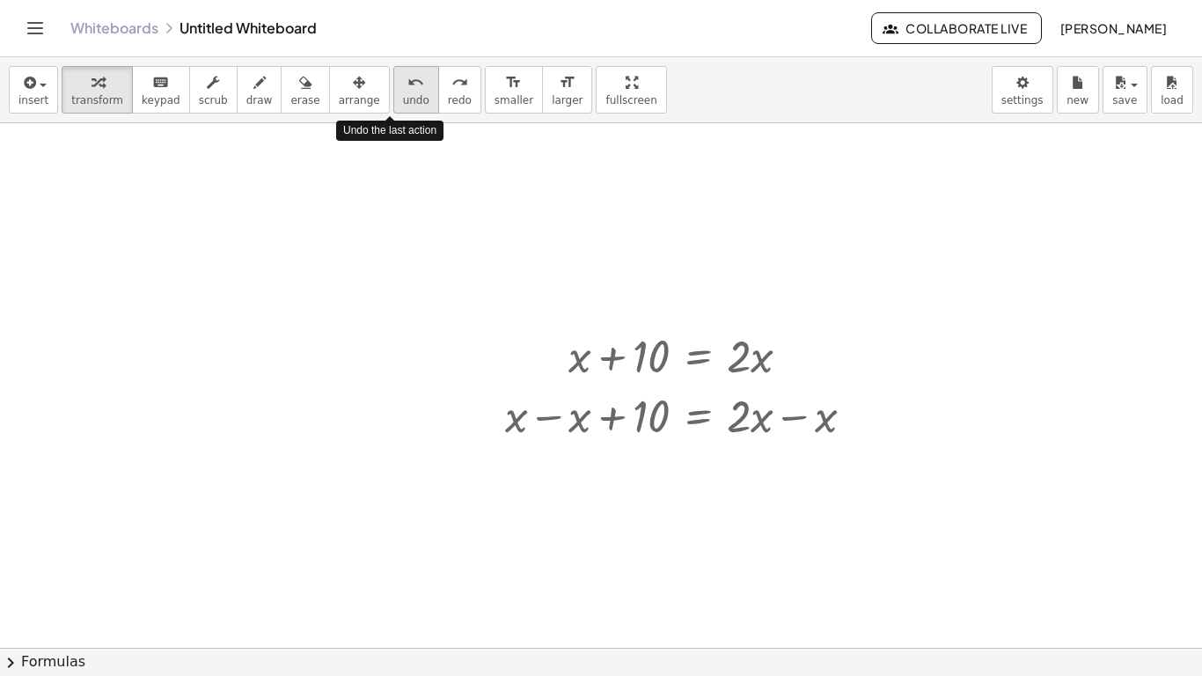
click at [403, 101] on span "undo" at bounding box center [416, 100] width 26 height 12
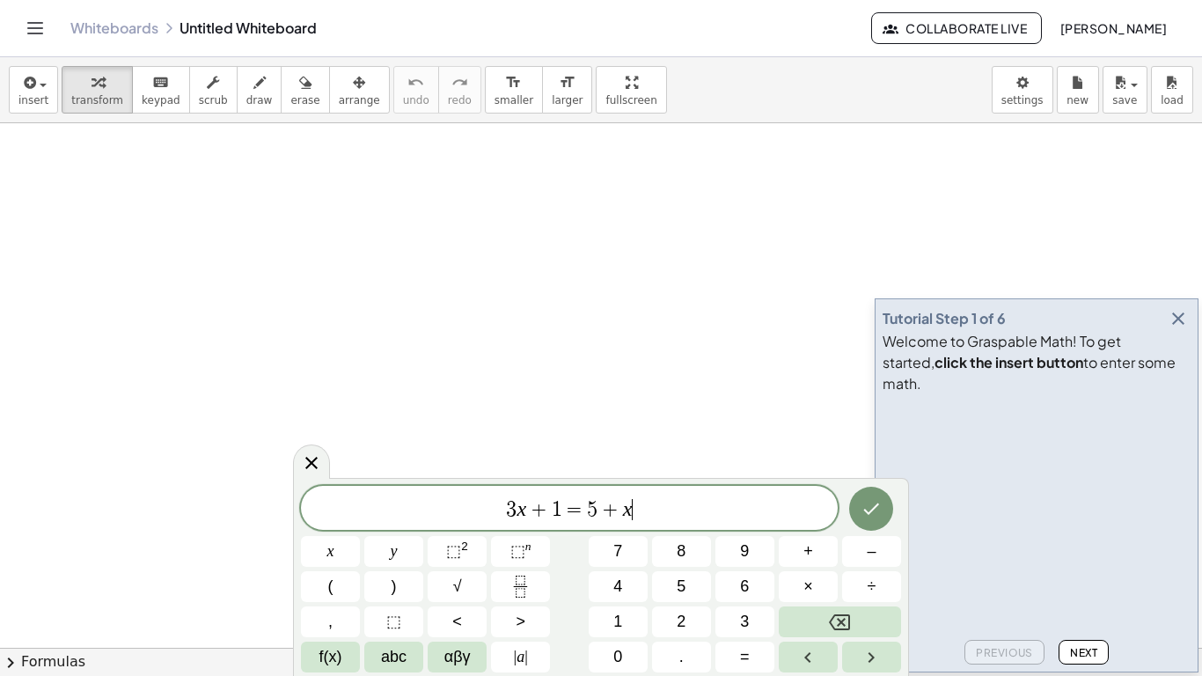
click at [1178, 329] on icon "button" at bounding box center [1178, 318] width 21 height 21
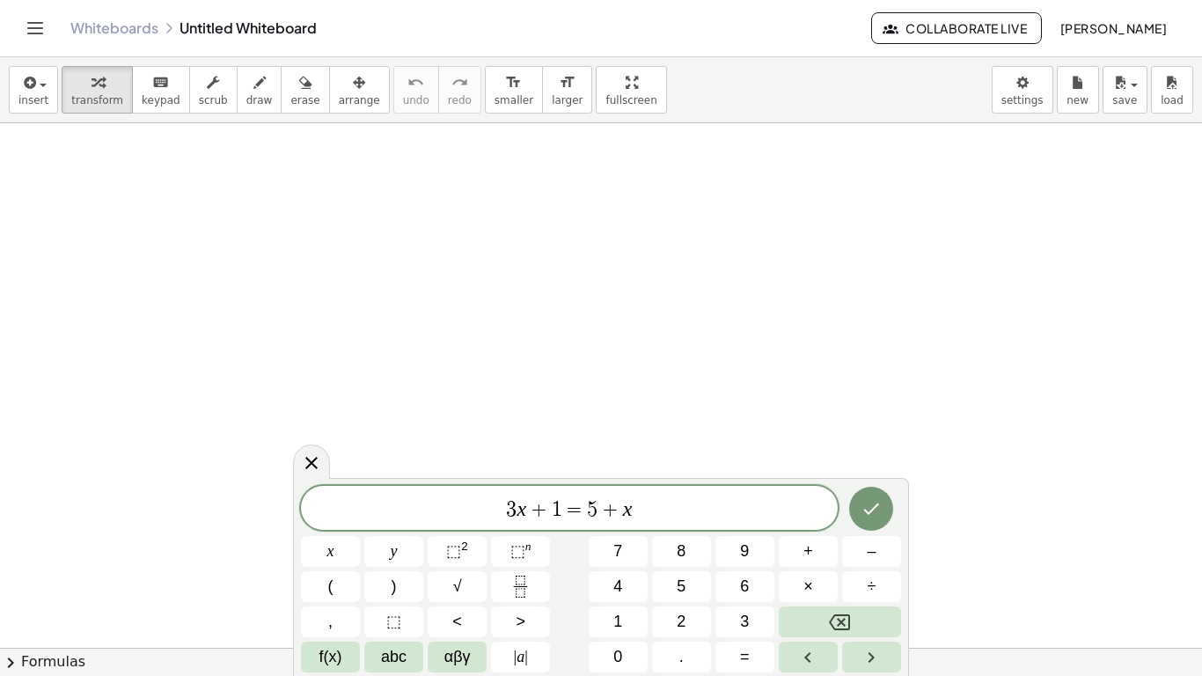
click at [769, 519] on span "3 x + 1 = 5 + x" at bounding box center [569, 509] width 537 height 25
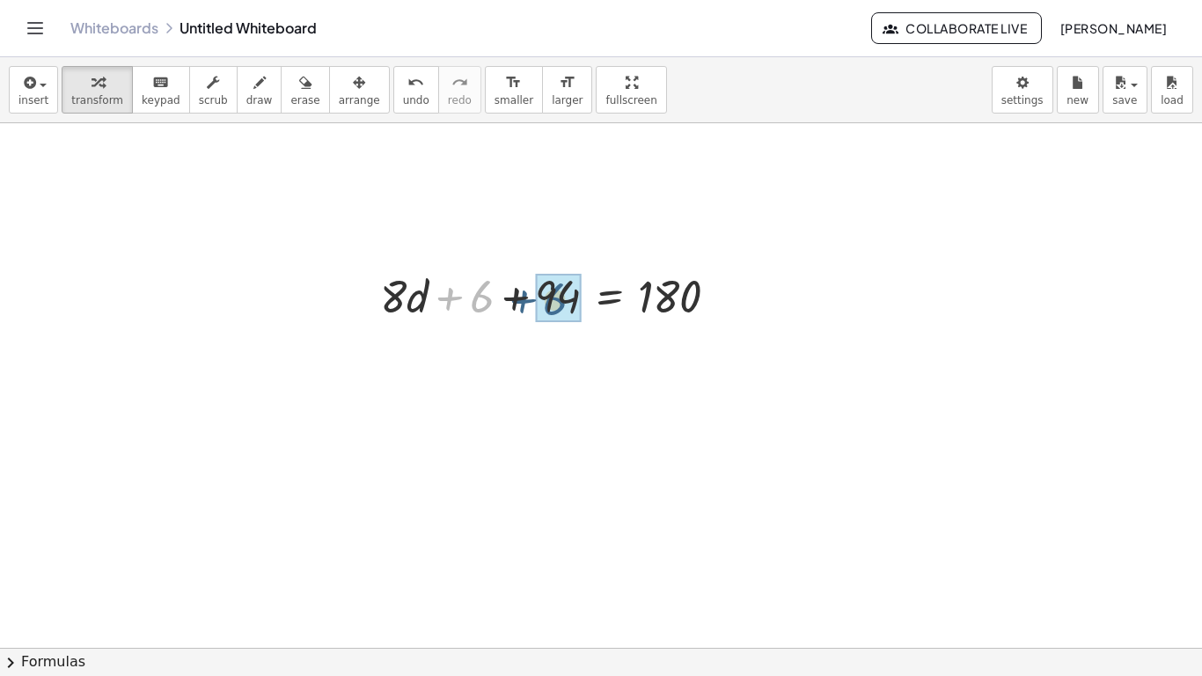
drag, startPoint x: 482, startPoint y: 306, endPoint x: 562, endPoint y: 305, distance: 80.1
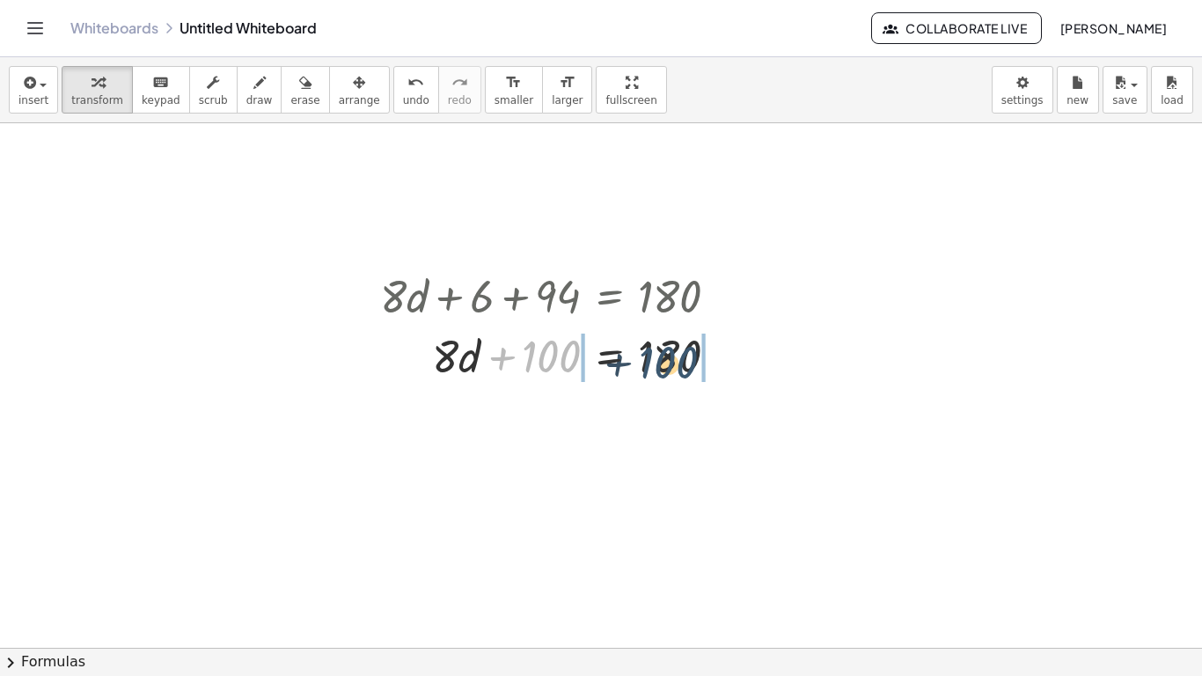
drag, startPoint x: 542, startPoint y: 361, endPoint x: 673, endPoint y: 364, distance: 131.2
click at [673, 364] on div at bounding box center [556, 355] width 370 height 60
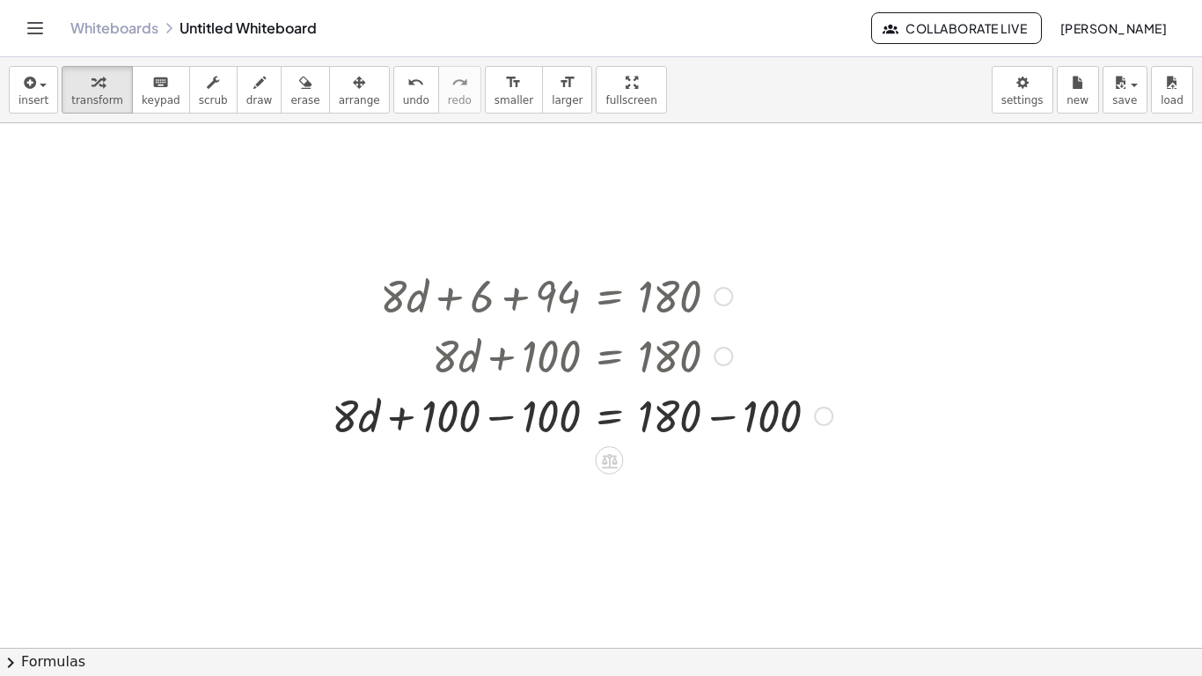
click at [491, 422] on div at bounding box center [582, 415] width 518 height 60
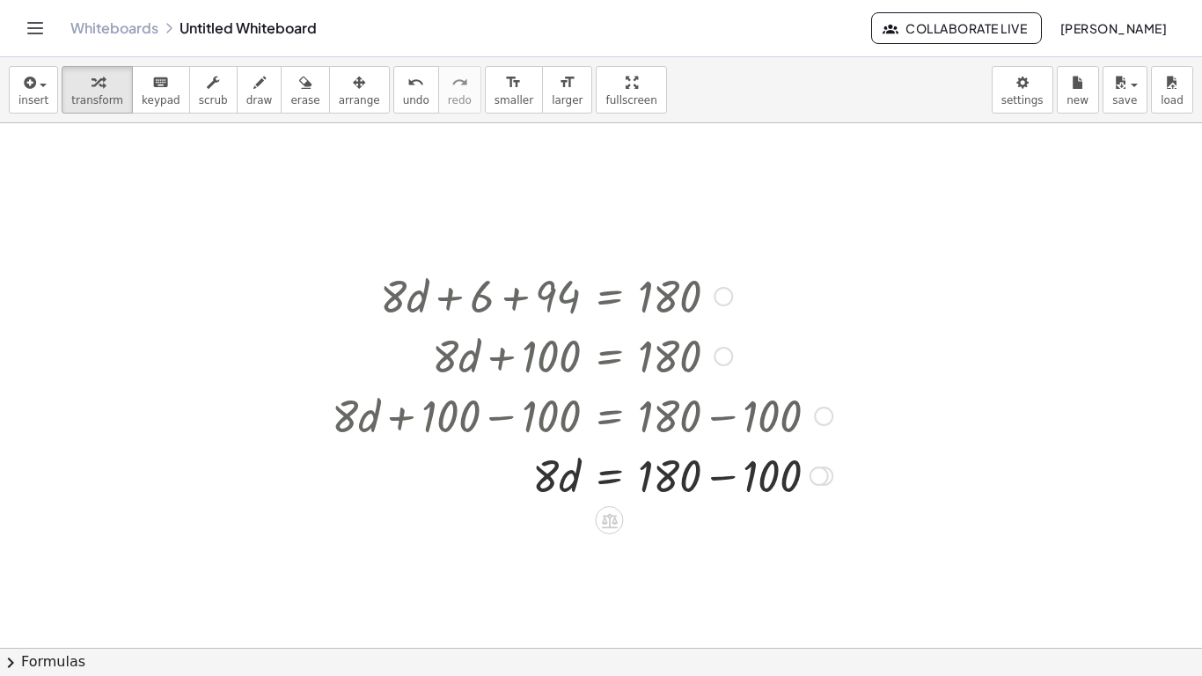
click at [723, 481] on div at bounding box center [582, 475] width 518 height 60
click at [549, 532] on div at bounding box center [582, 534] width 518 height 60
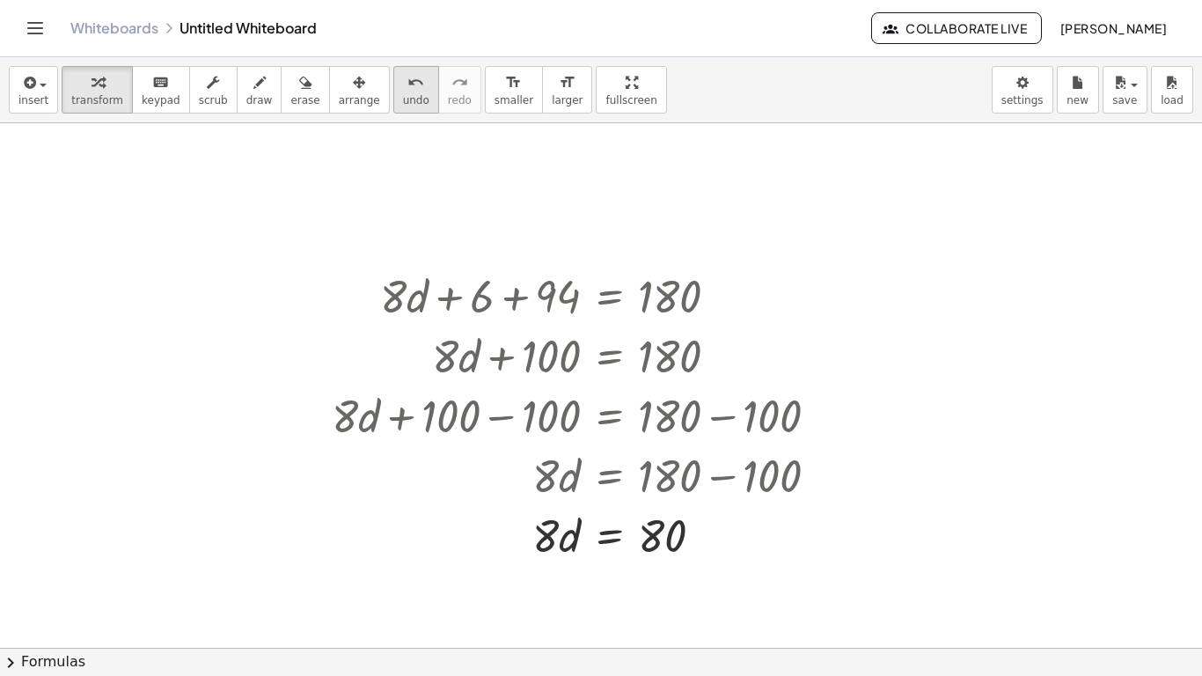
click at [403, 100] on span "undo" at bounding box center [416, 100] width 26 height 12
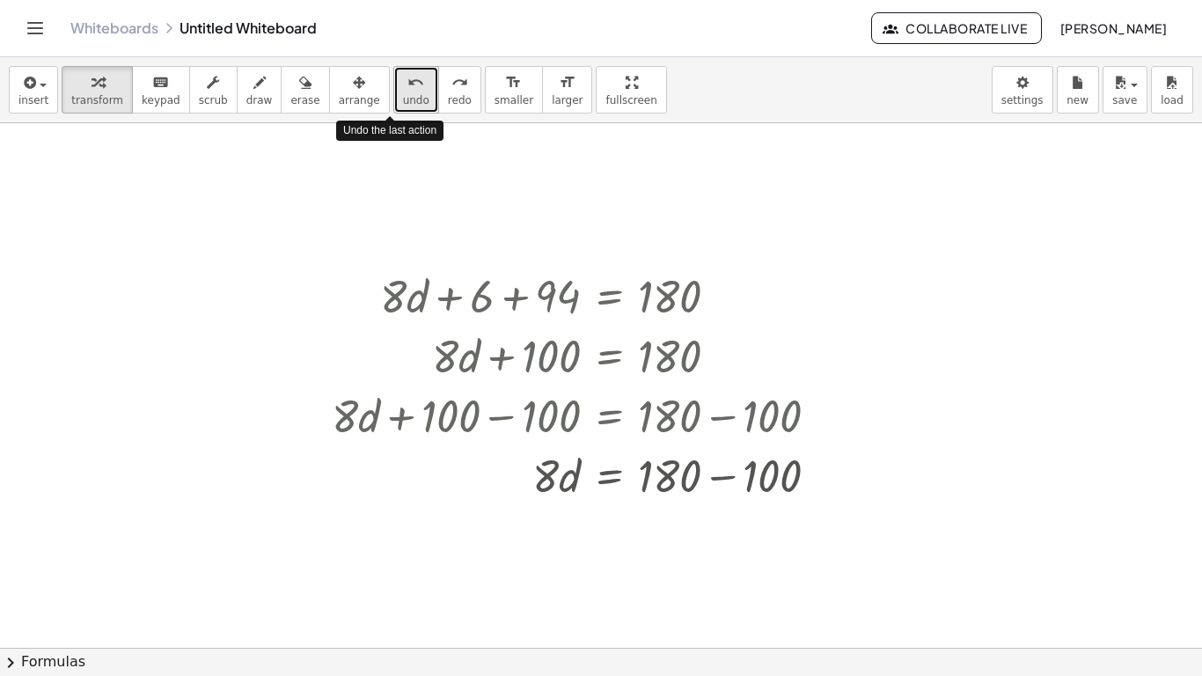
click at [403, 100] on span "undo" at bounding box center [416, 100] width 26 height 12
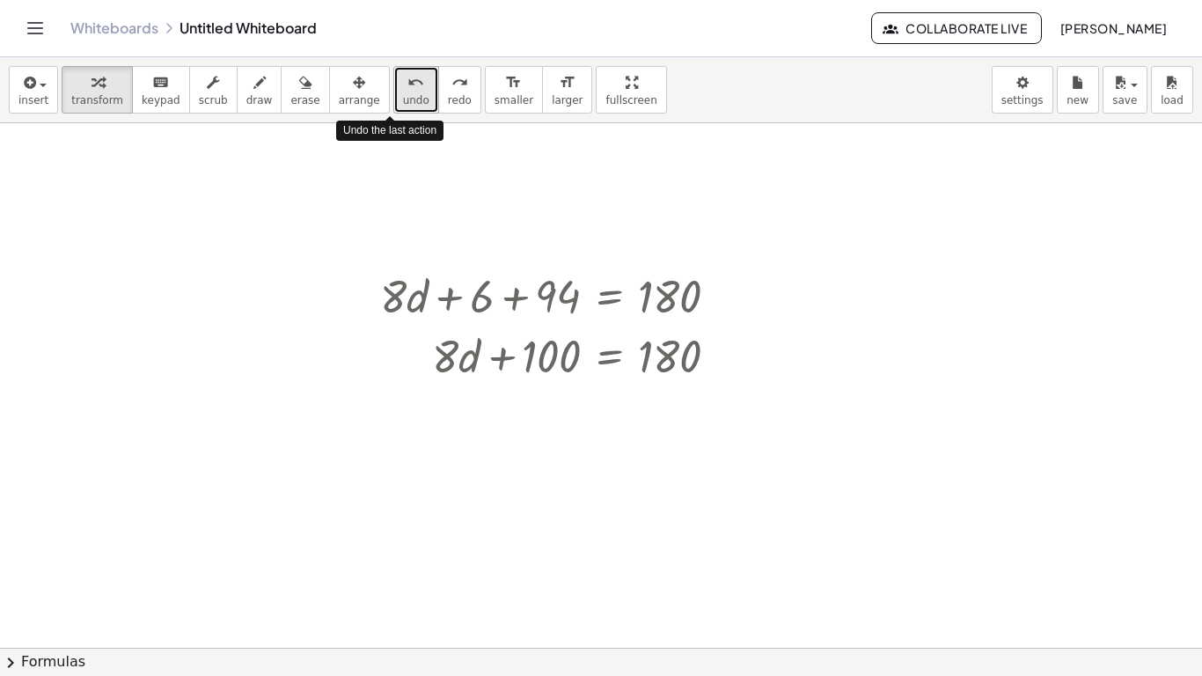
click at [403, 100] on span "undo" at bounding box center [416, 100] width 26 height 12
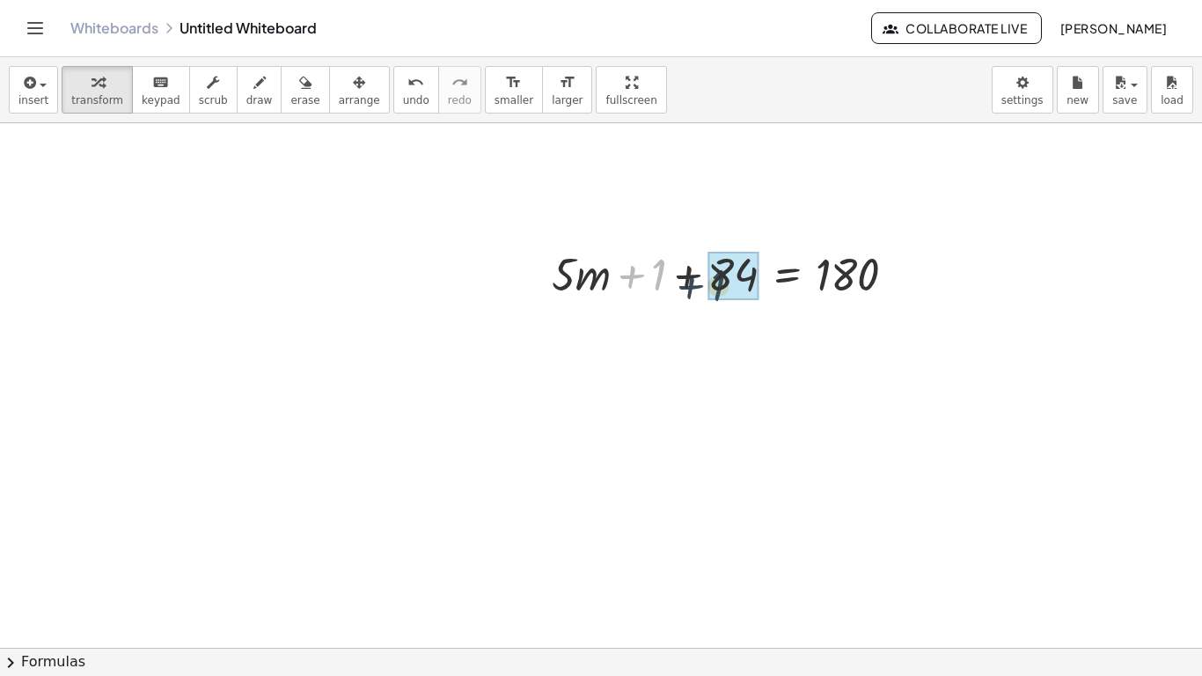
drag, startPoint x: 655, startPoint y: 276, endPoint x: 719, endPoint y: 287, distance: 65.1
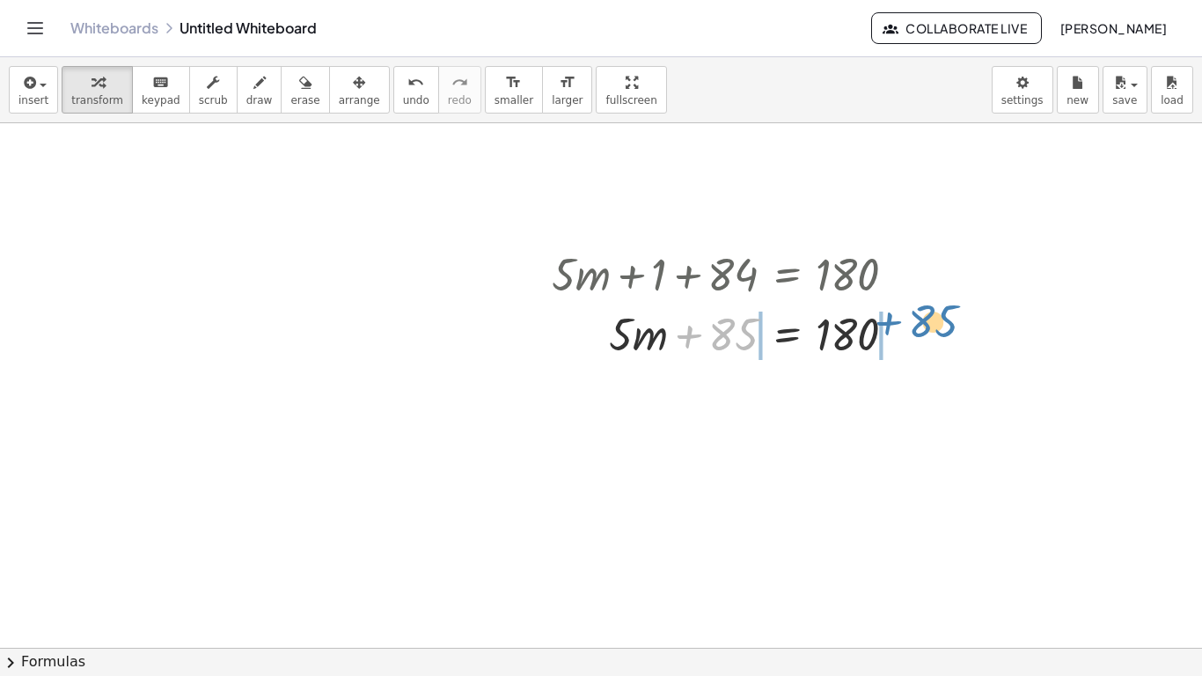
drag, startPoint x: 722, startPoint y: 327, endPoint x: 923, endPoint y: 313, distance: 202.1
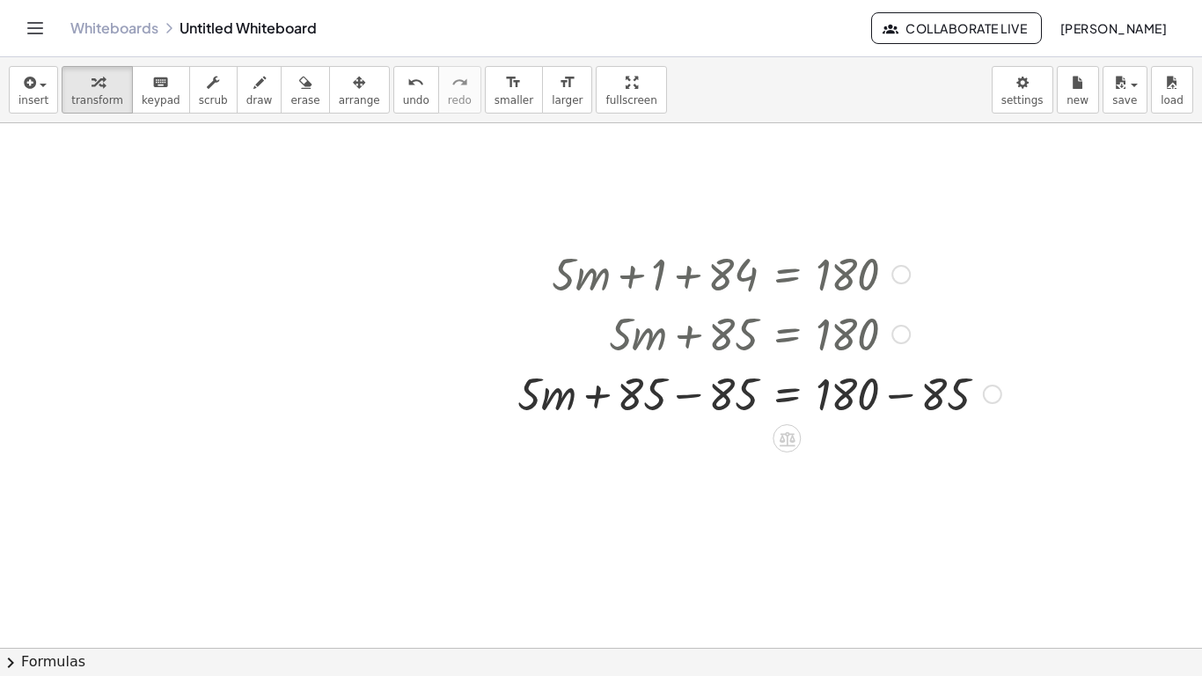
click at [692, 391] on div at bounding box center [760, 393] width 502 height 60
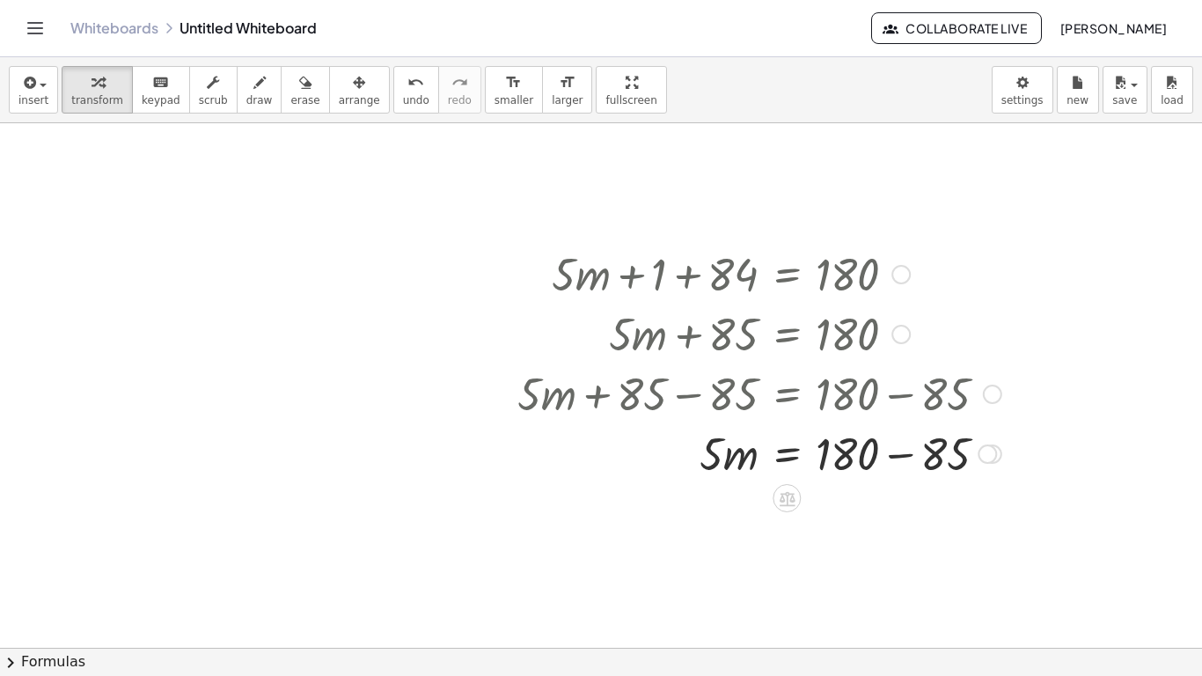
click at [903, 447] on div at bounding box center [760, 452] width 502 height 60
click at [720, 518] on div at bounding box center [760, 512] width 502 height 60
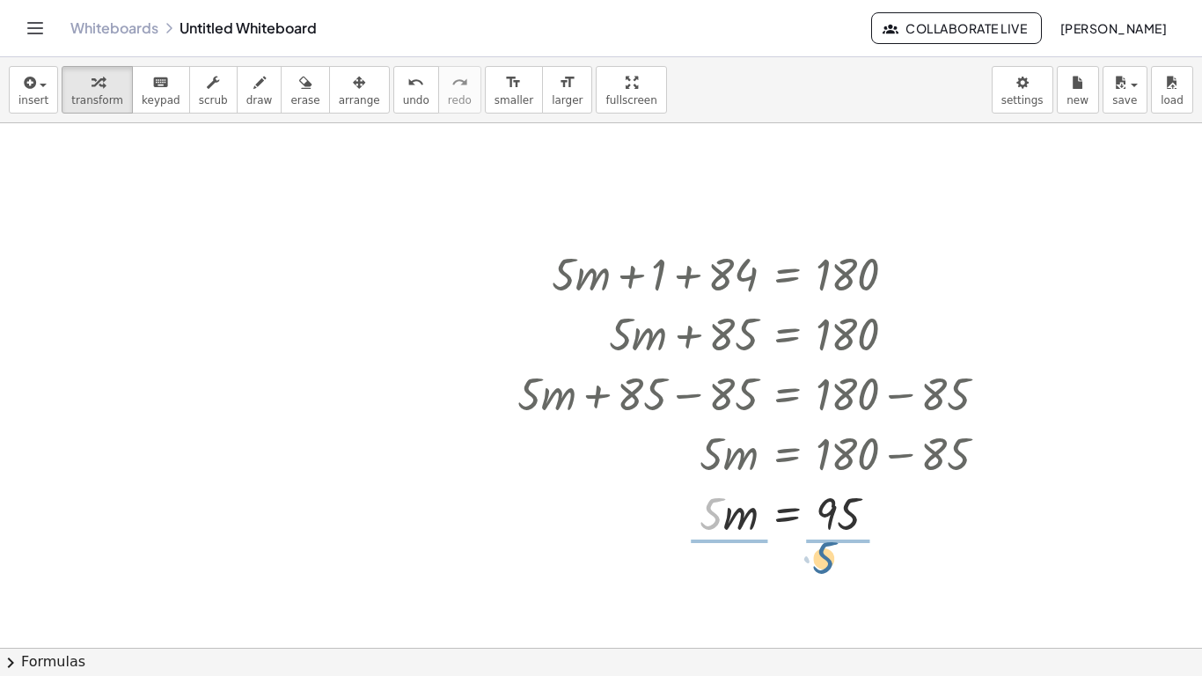
drag, startPoint x: 720, startPoint y: 518, endPoint x: 834, endPoint y: 562, distance: 121.8
click at [843, 523] on div at bounding box center [758, 512] width 499 height 60
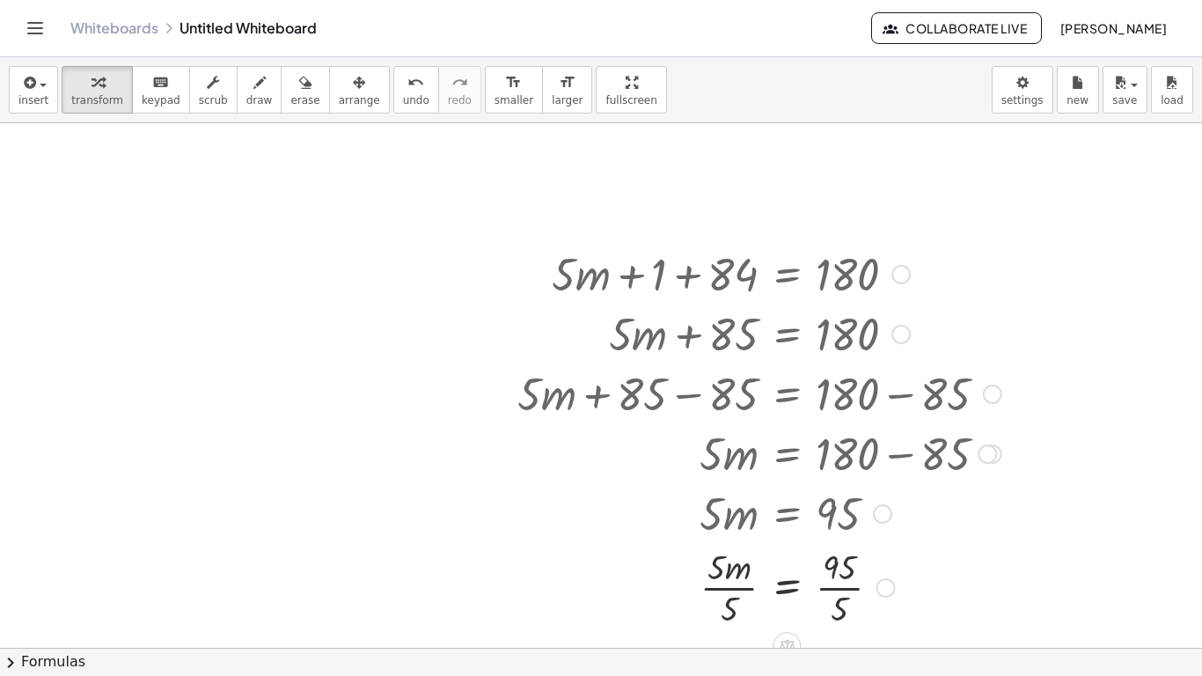
click at [839, 591] on div at bounding box center [760, 586] width 502 height 88
click at [393, 110] on button "undo undo" at bounding box center [416, 90] width 46 height 48
click at [408, 77] on icon "undo" at bounding box center [416, 82] width 17 height 21
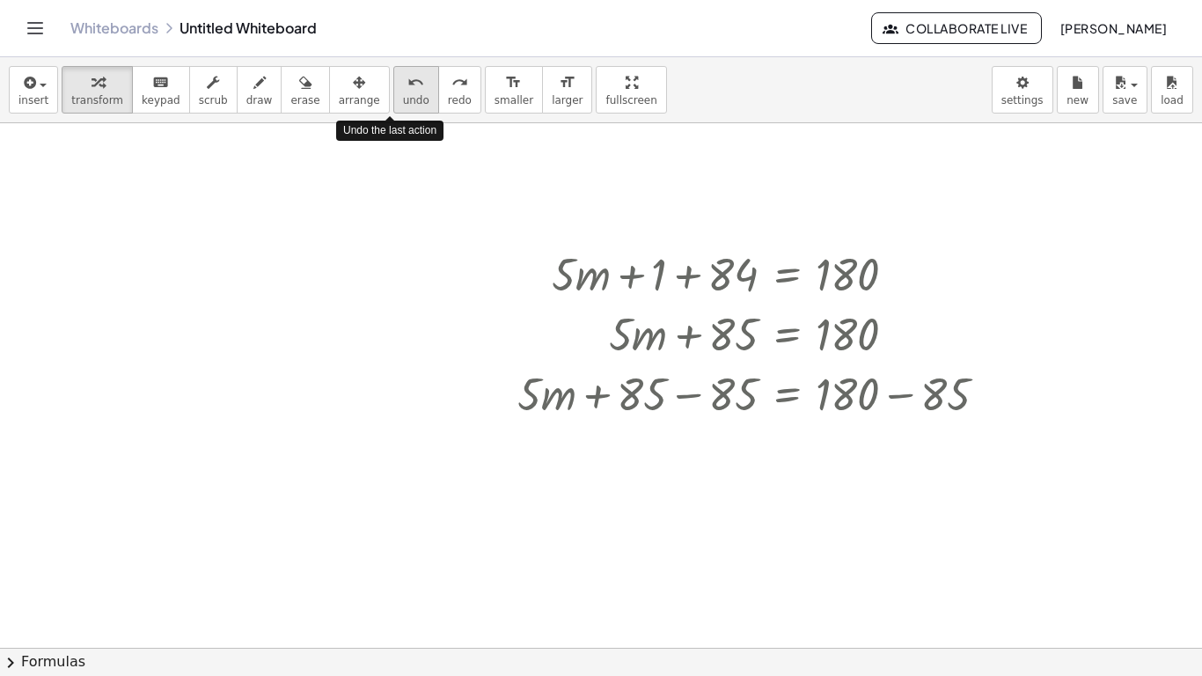
click at [408, 77] on icon "undo" at bounding box center [416, 82] width 17 height 21
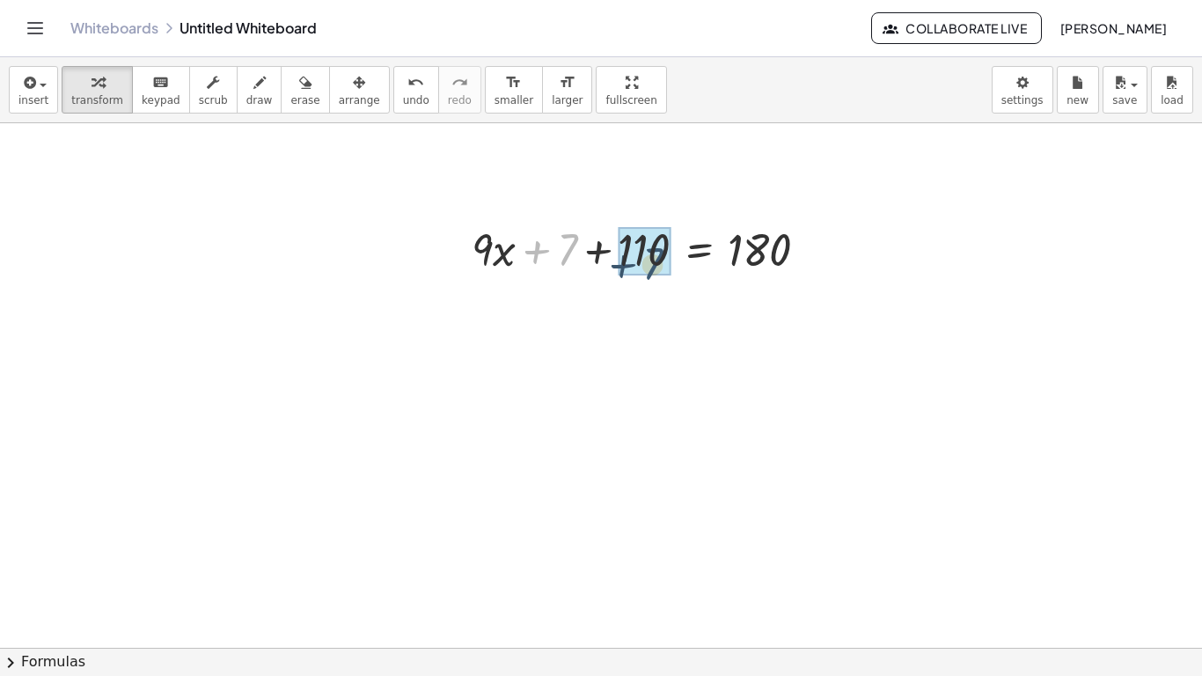
drag, startPoint x: 562, startPoint y: 245, endPoint x: 651, endPoint y: 257, distance: 90.6
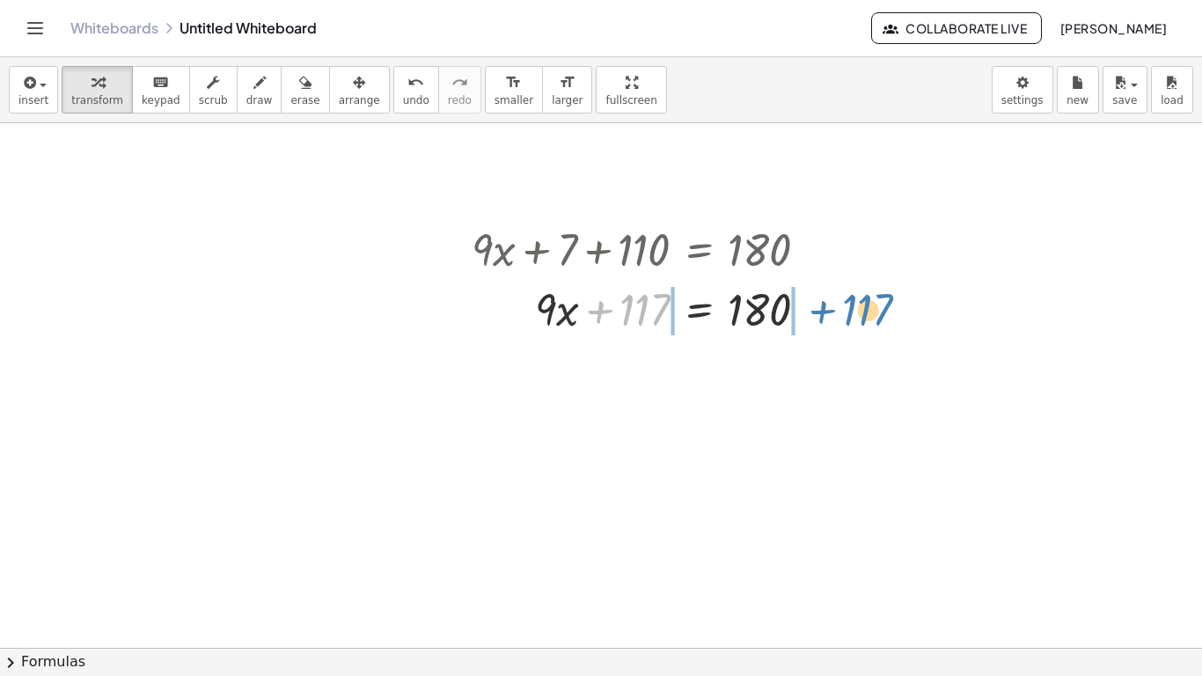
drag, startPoint x: 636, startPoint y: 319, endPoint x: 850, endPoint y: 316, distance: 214.8
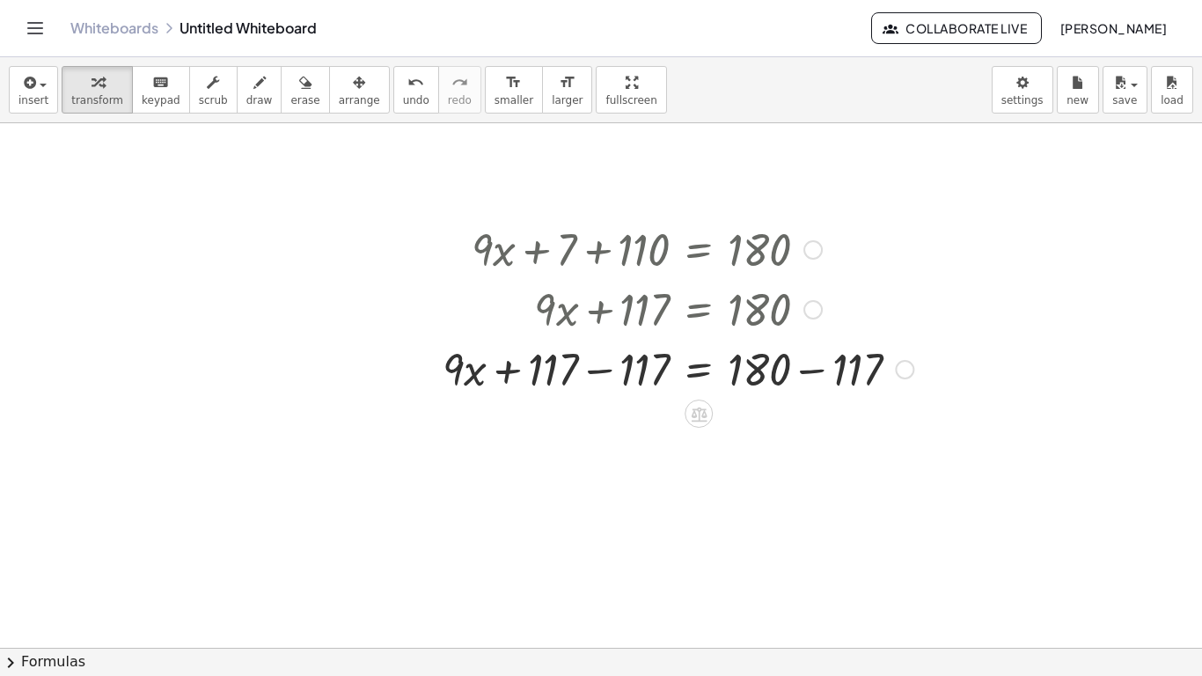
click at [617, 376] on div at bounding box center [678, 368] width 489 height 60
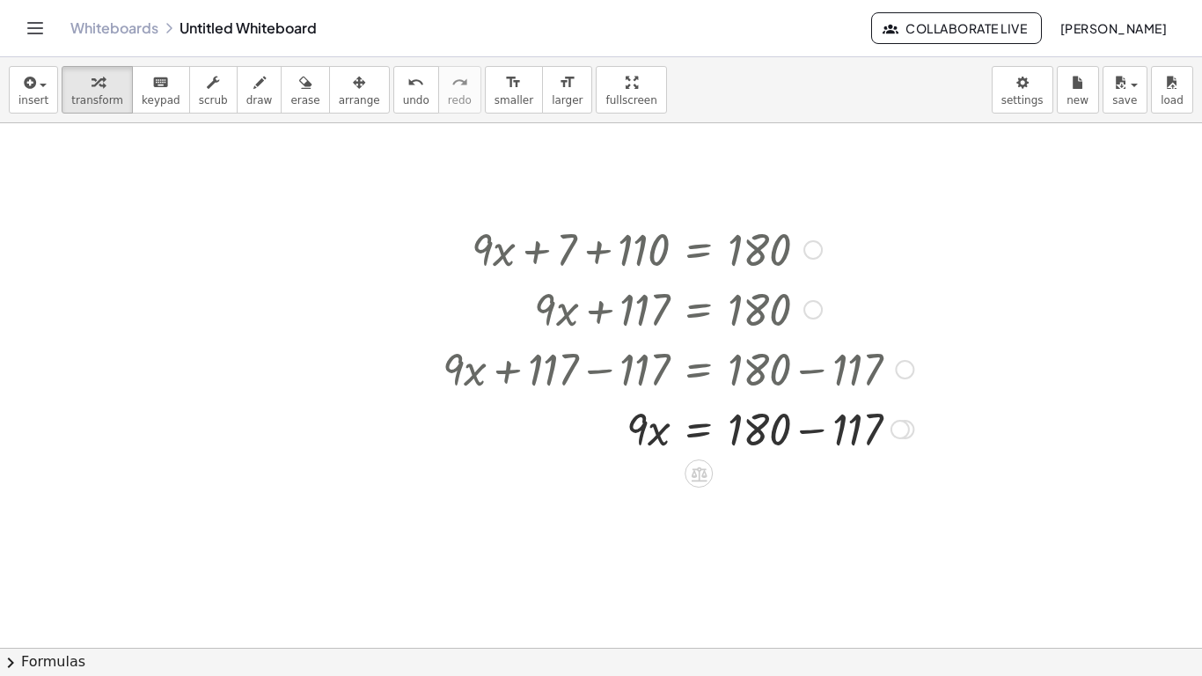
click at [818, 428] on div at bounding box center [678, 428] width 489 height 60
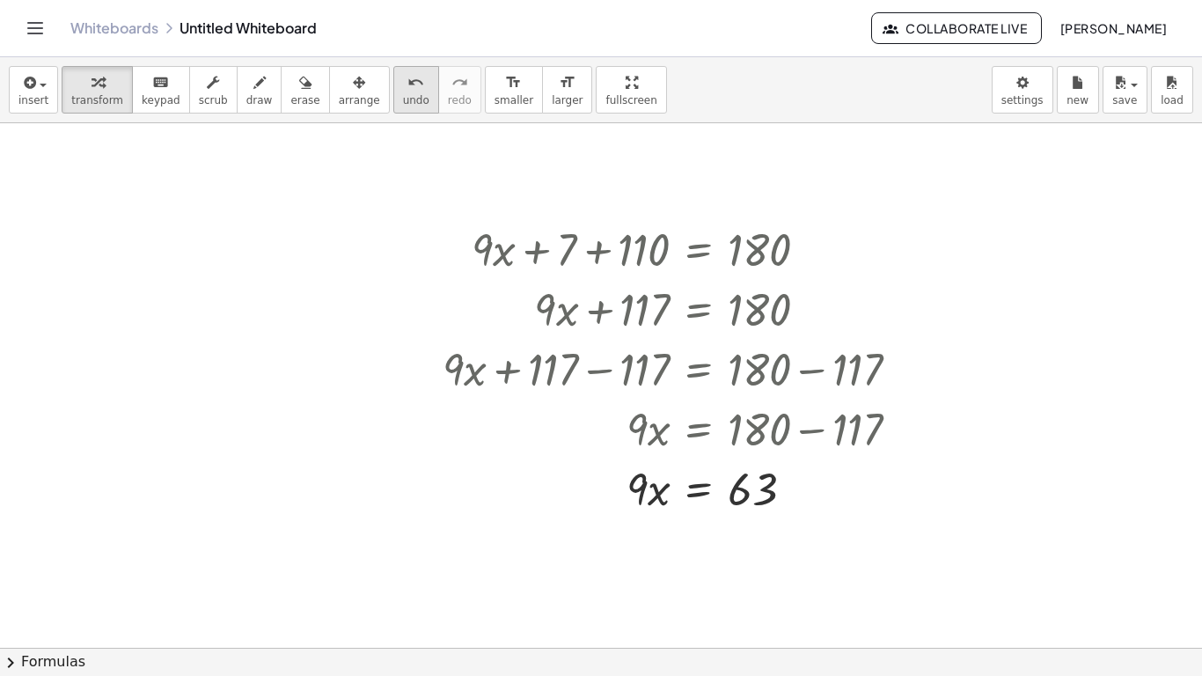
click at [408, 80] on icon "undo" at bounding box center [416, 82] width 17 height 21
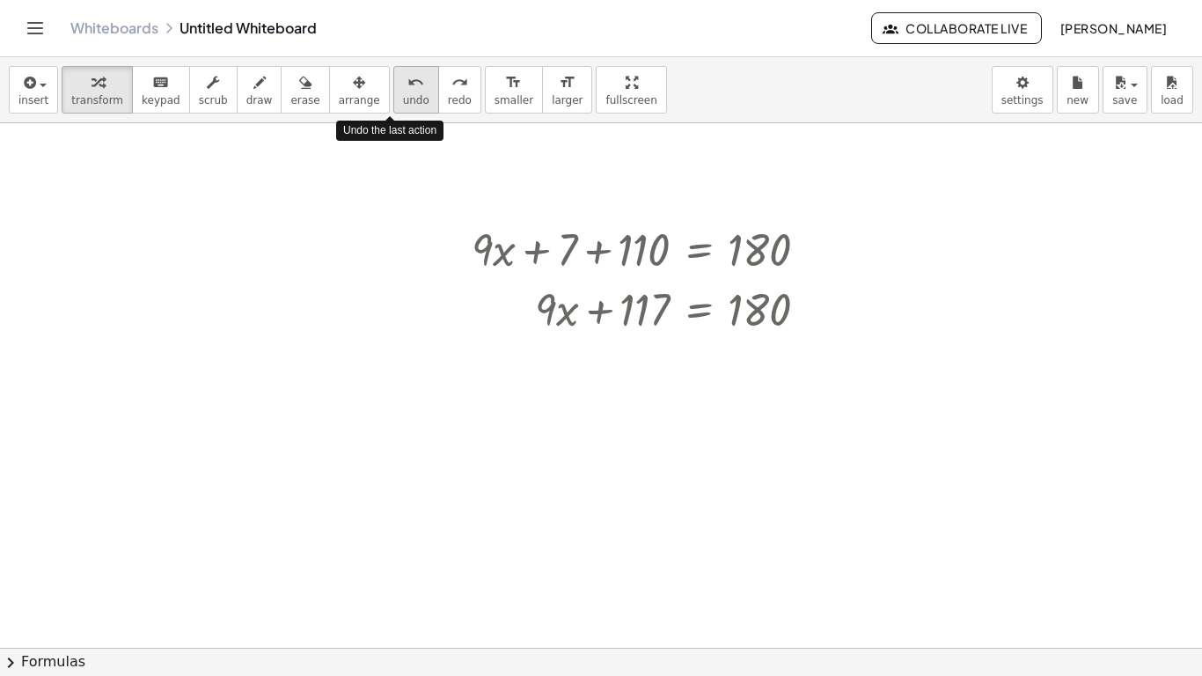
click at [408, 80] on icon "undo" at bounding box center [416, 82] width 17 height 21
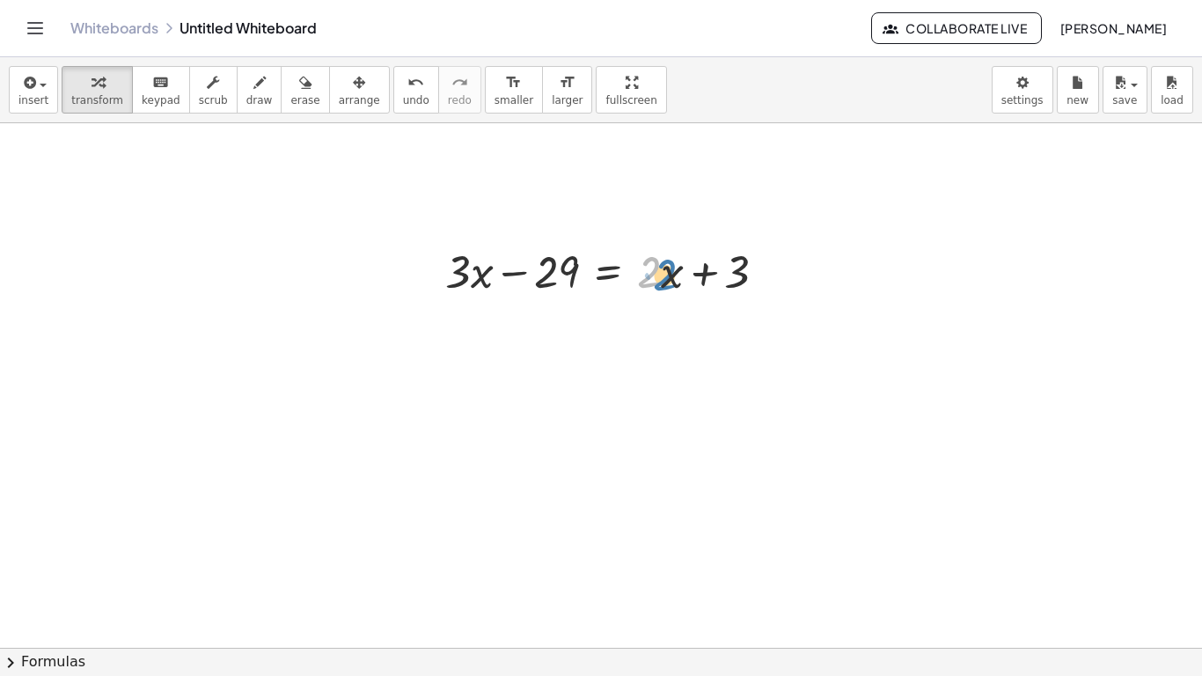
drag, startPoint x: 656, startPoint y: 284, endPoint x: 665, endPoint y: 287, distance: 10.0
click at [665, 287] on div at bounding box center [613, 270] width 353 height 60
drag, startPoint x: 652, startPoint y: 277, endPoint x: 407, endPoint y: 276, distance: 245.6
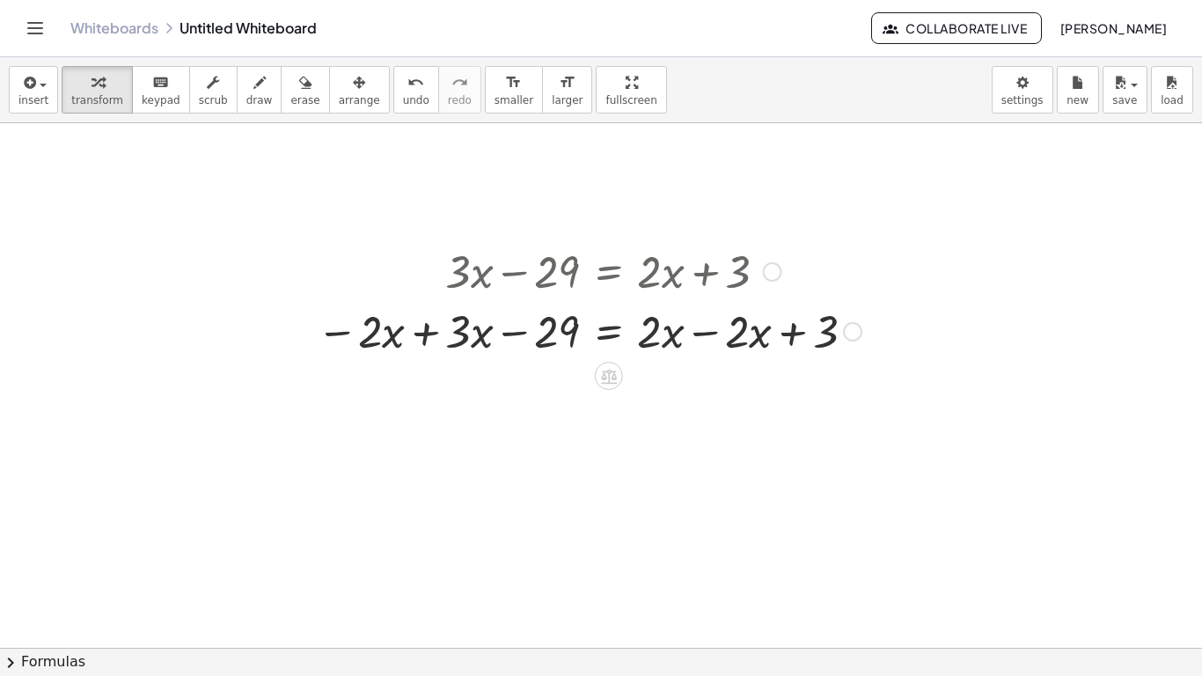
click at [433, 330] on div at bounding box center [589, 330] width 562 height 60
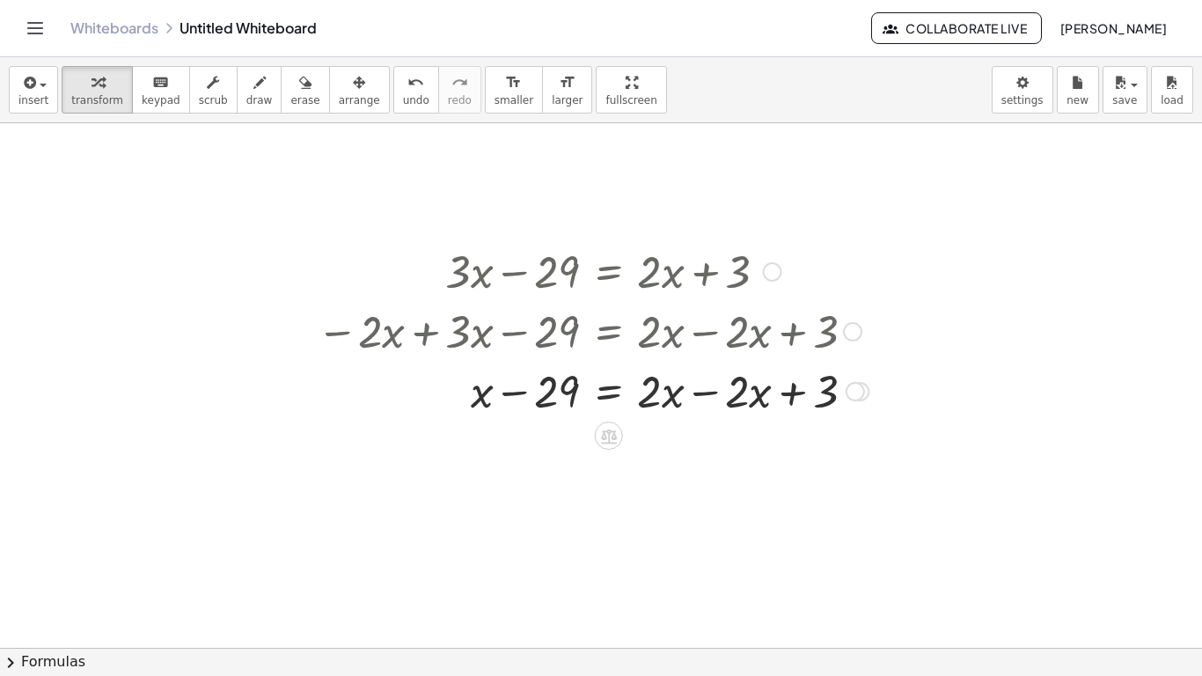
click at [700, 399] on div at bounding box center [592, 390] width 569 height 60
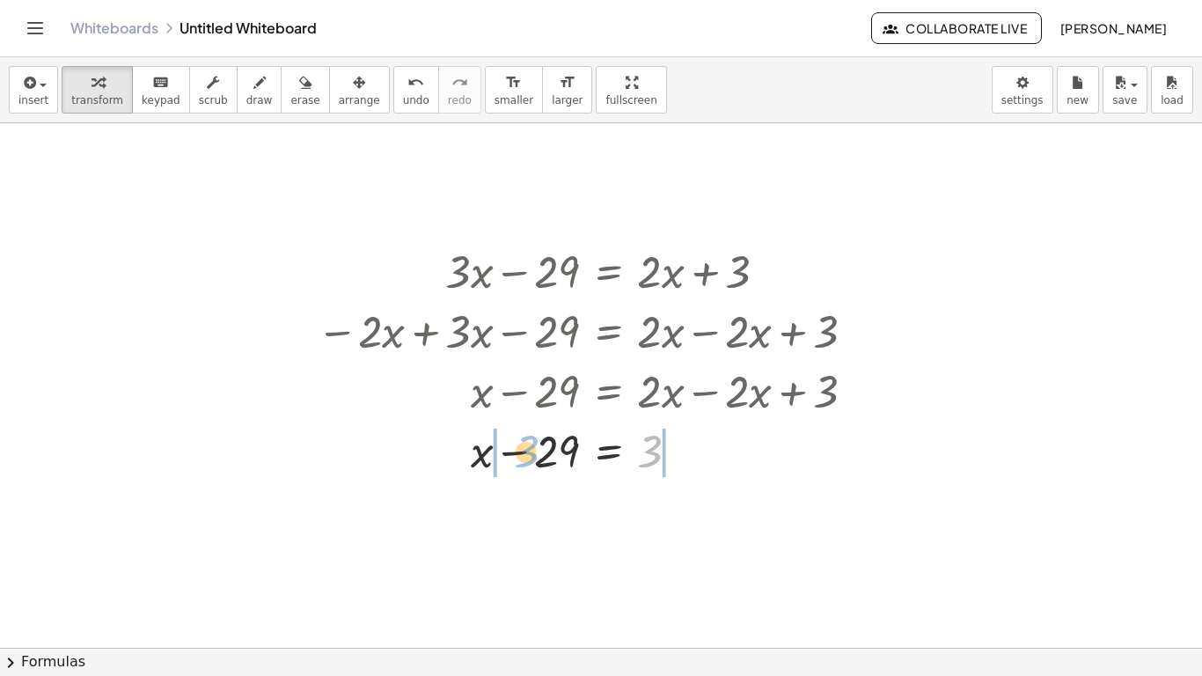
drag, startPoint x: 646, startPoint y: 458, endPoint x: 520, endPoint y: 459, distance: 125.9
click at [520, 459] on div at bounding box center [592, 450] width 569 height 60
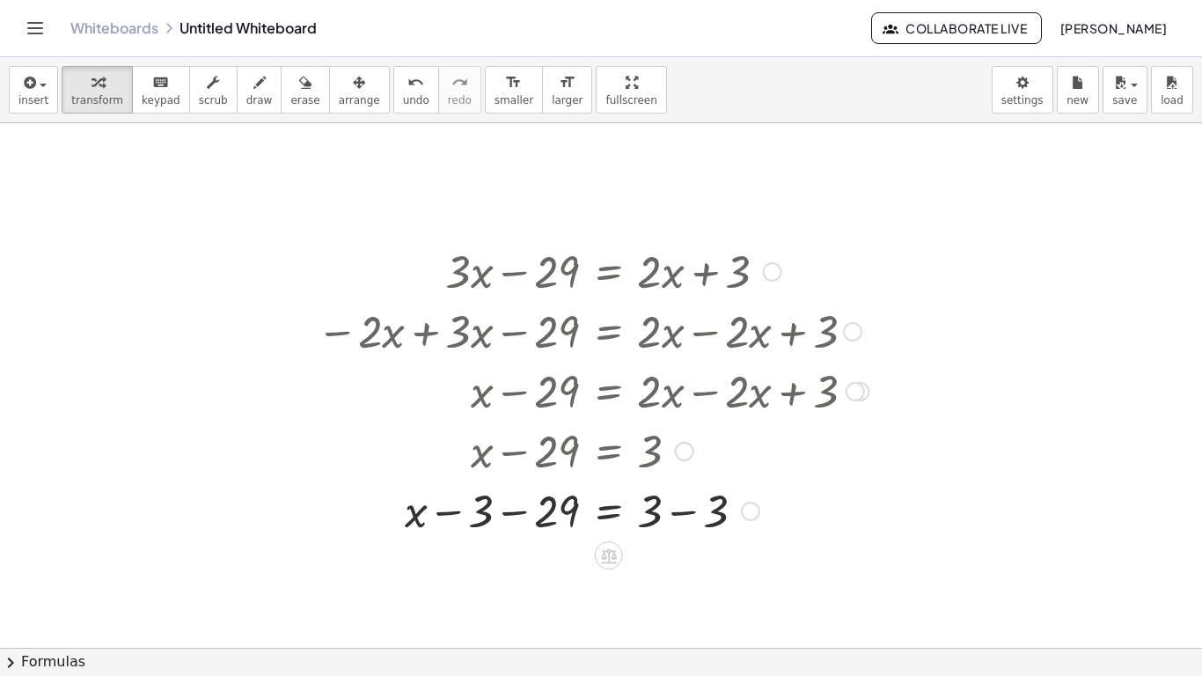
click at [520, 511] on div at bounding box center [592, 510] width 569 height 60
click at [676, 574] on div at bounding box center [592, 570] width 569 height 60
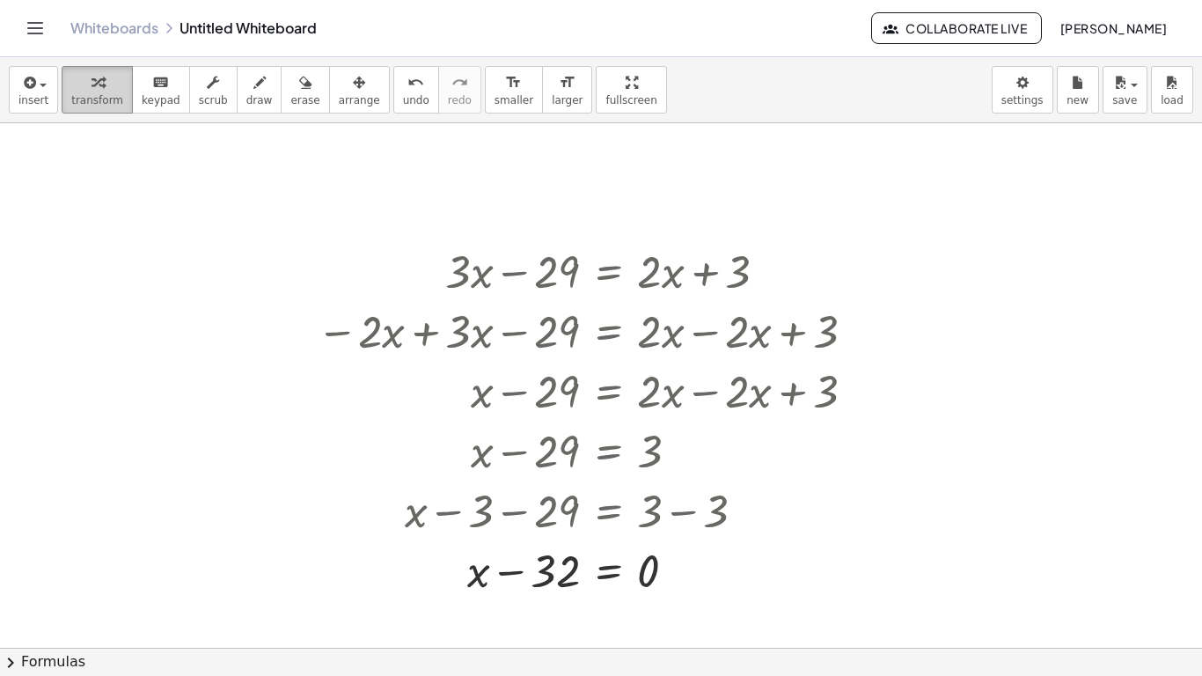
click at [76, 91] on div "button" at bounding box center [97, 81] width 52 height 21
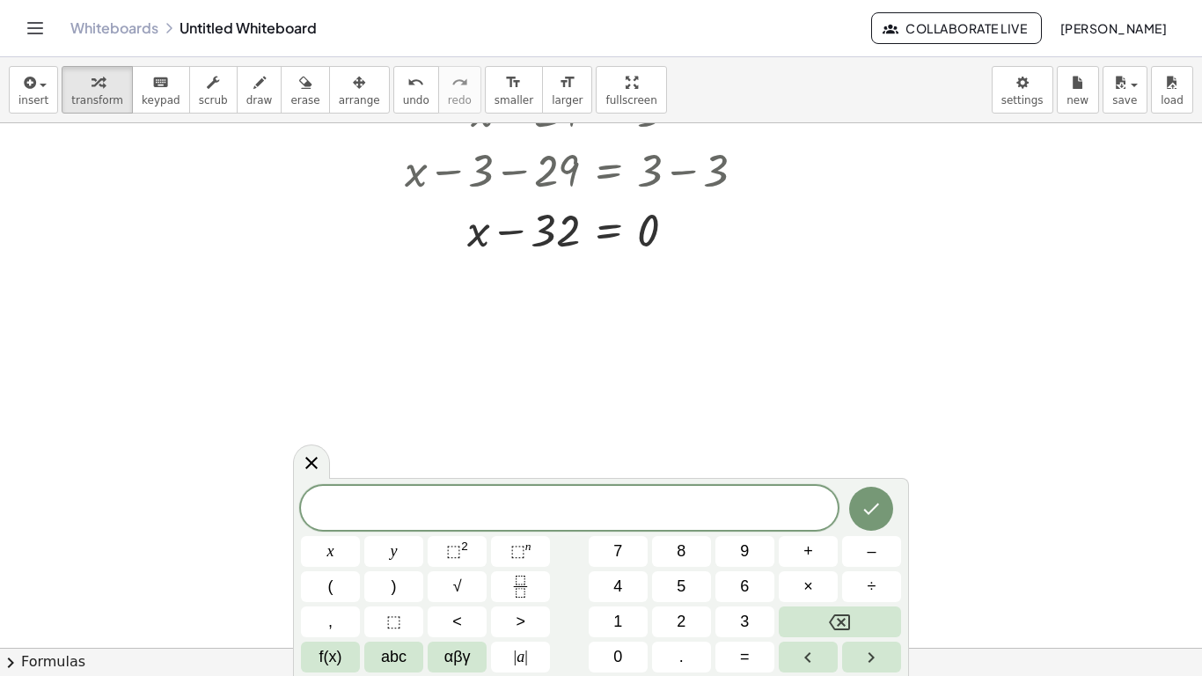
scroll to position [341, 0]
click at [408, 84] on icon "undo" at bounding box center [416, 82] width 17 height 21
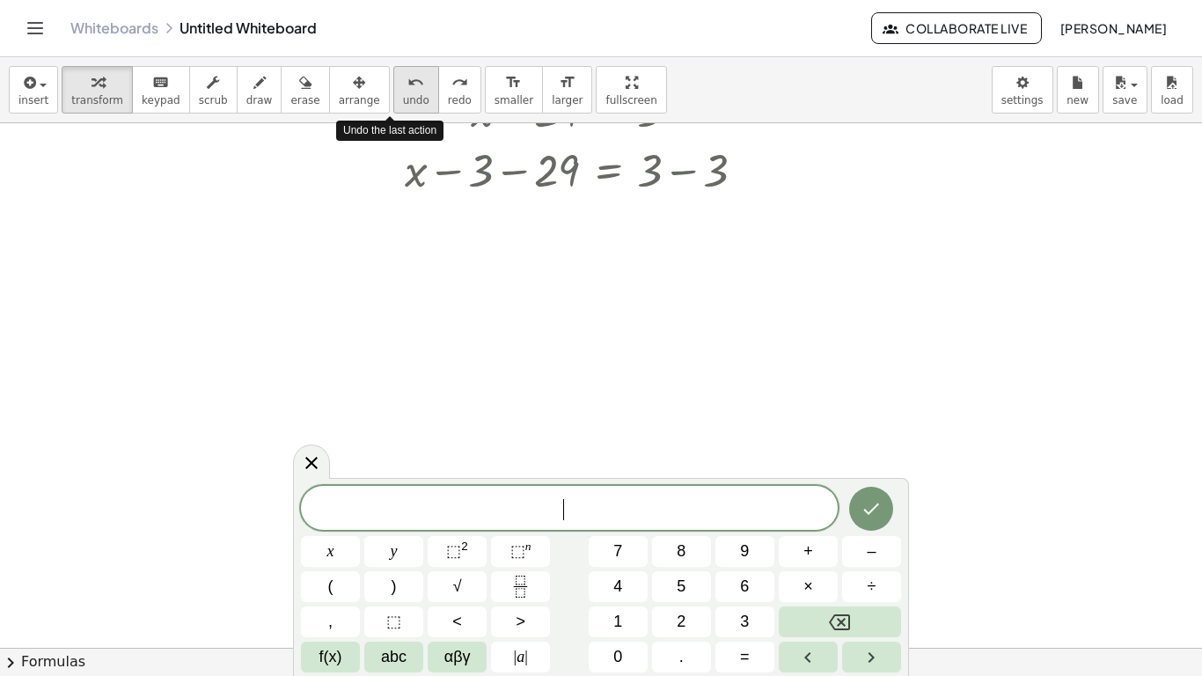
click at [408, 84] on icon "undo" at bounding box center [416, 82] width 17 height 21
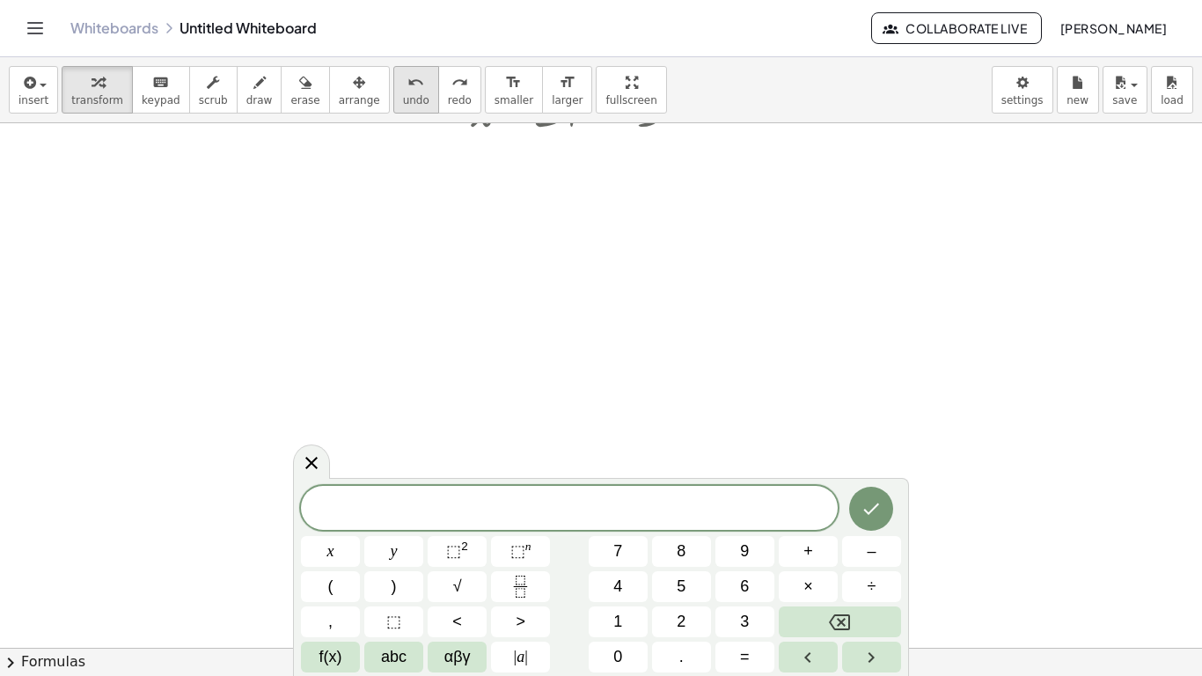
click at [408, 82] on icon "undo" at bounding box center [416, 82] width 17 height 21
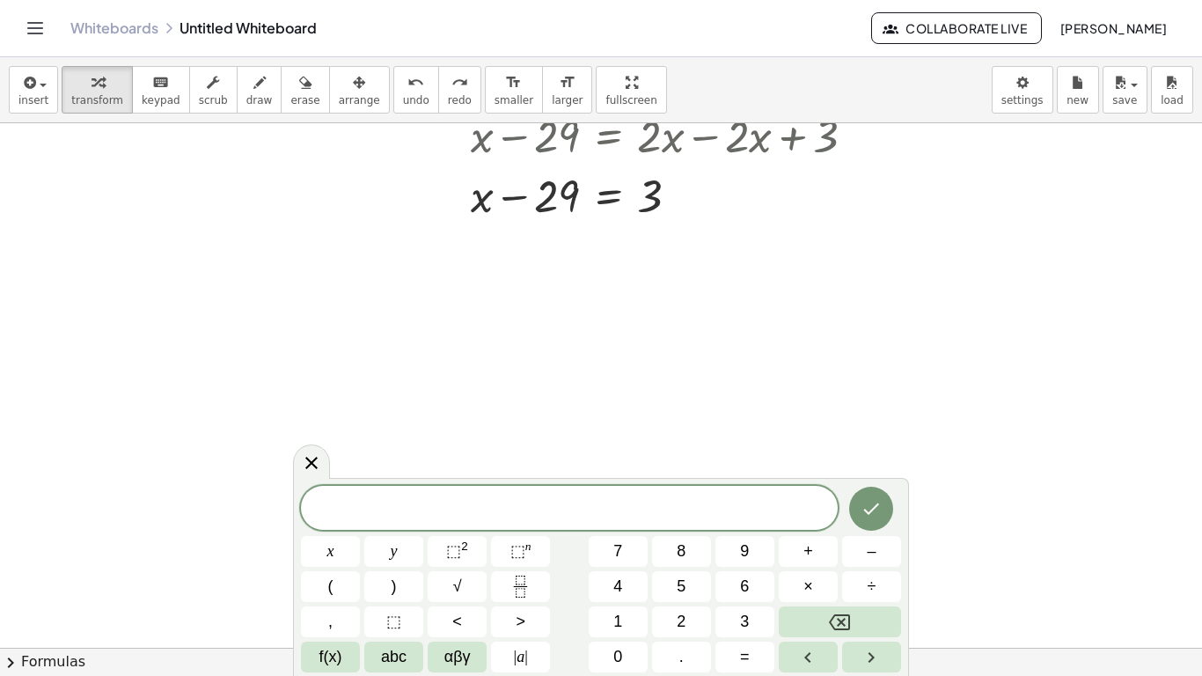
scroll to position [251, 0]
click at [612, 407] on div at bounding box center [601, 454] width 1202 height 1164
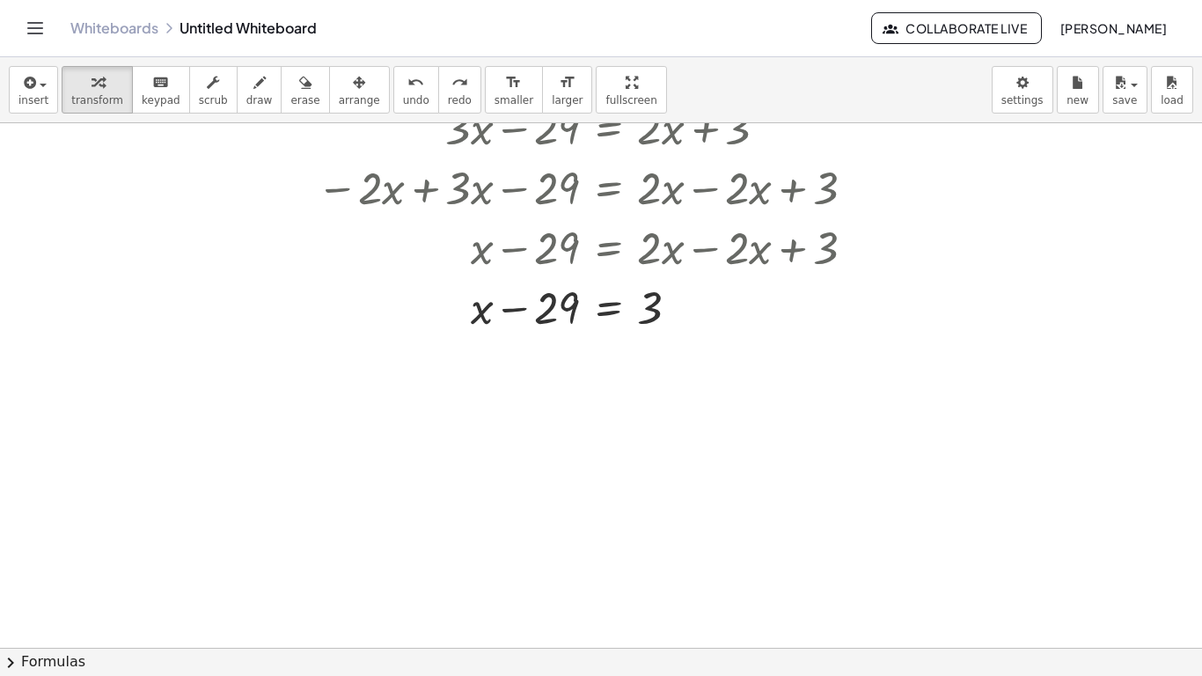
scroll to position [129, 0]
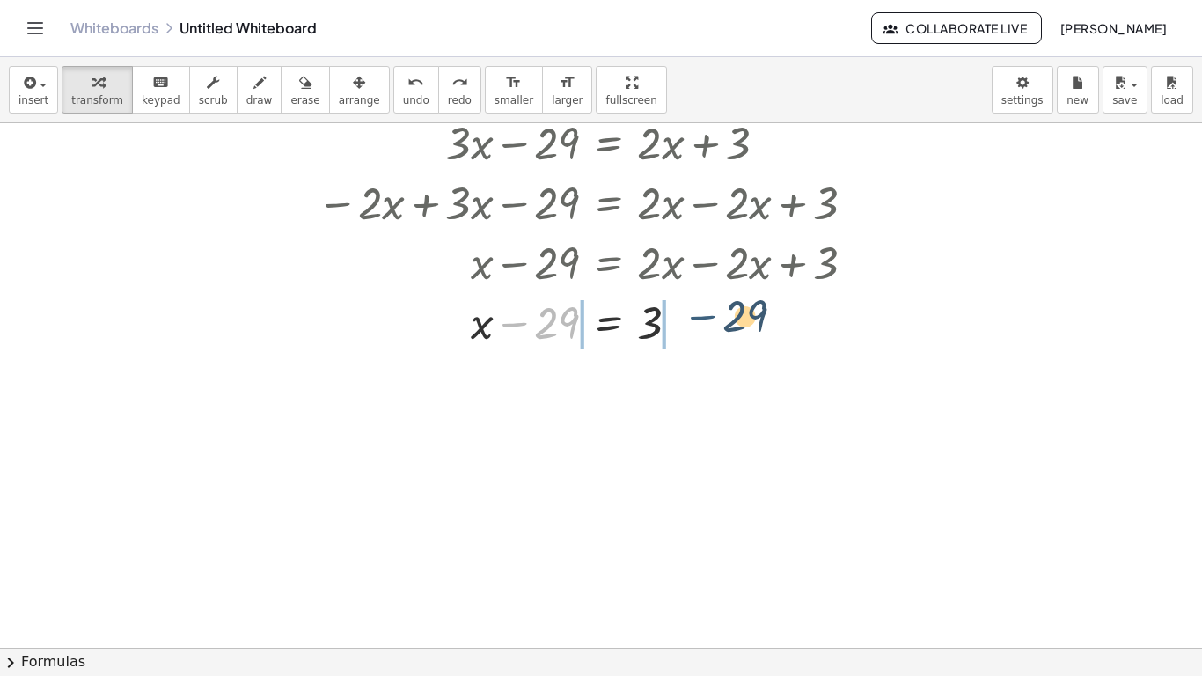
drag, startPoint x: 518, startPoint y: 325, endPoint x: 686, endPoint y: 320, distance: 168.2
click at [686, 320] on div at bounding box center [592, 321] width 437 height 60
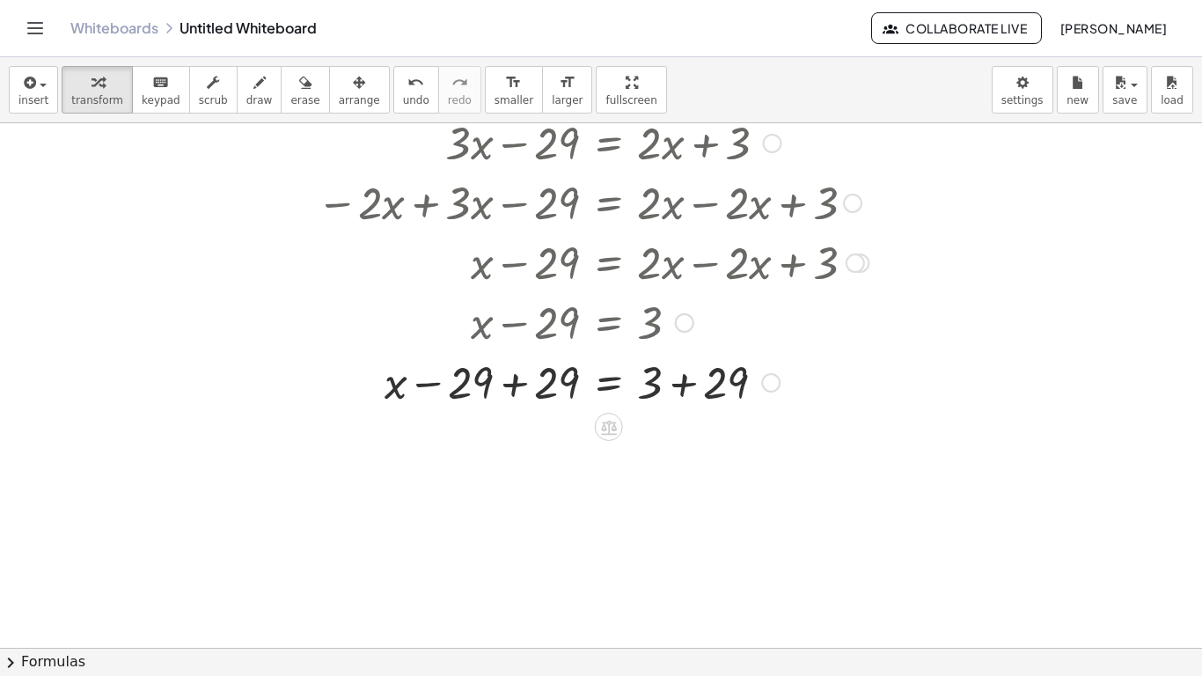
click at [691, 393] on div at bounding box center [592, 381] width 569 height 60
click at [523, 391] on div at bounding box center [592, 381] width 569 height 60
click at [303, 405] on div at bounding box center [303, 290] width 26 height 367
click at [370, 554] on div at bounding box center [601, 577] width 1202 height 1164
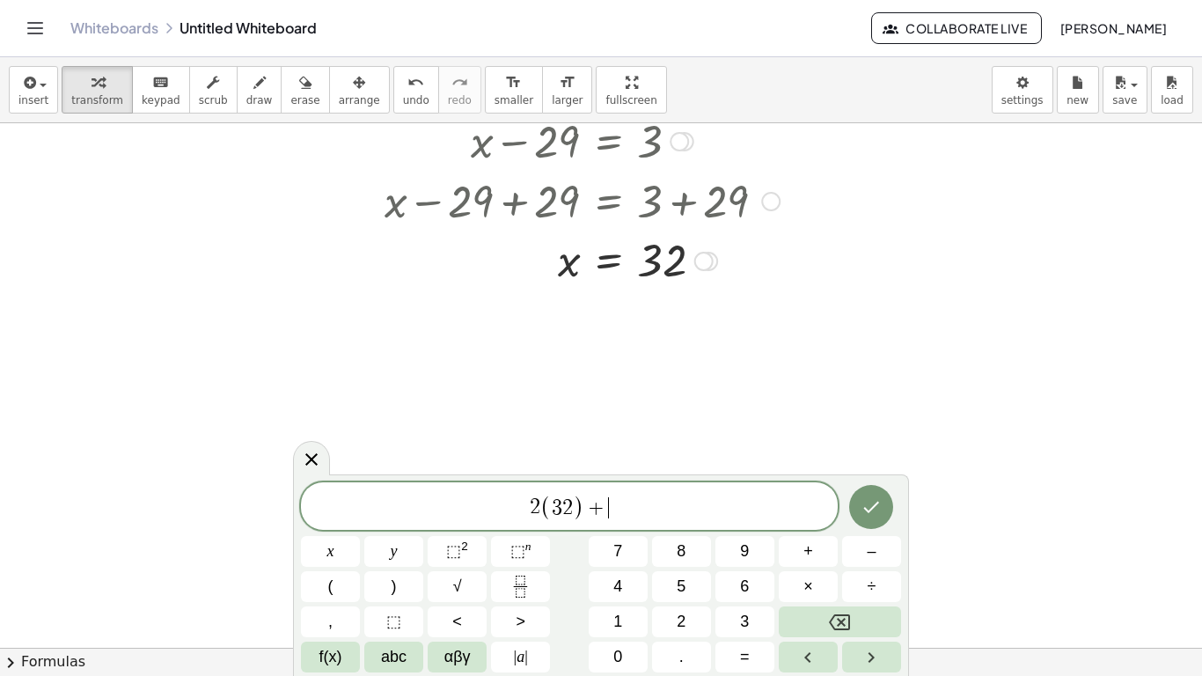
scroll to position [326, 0]
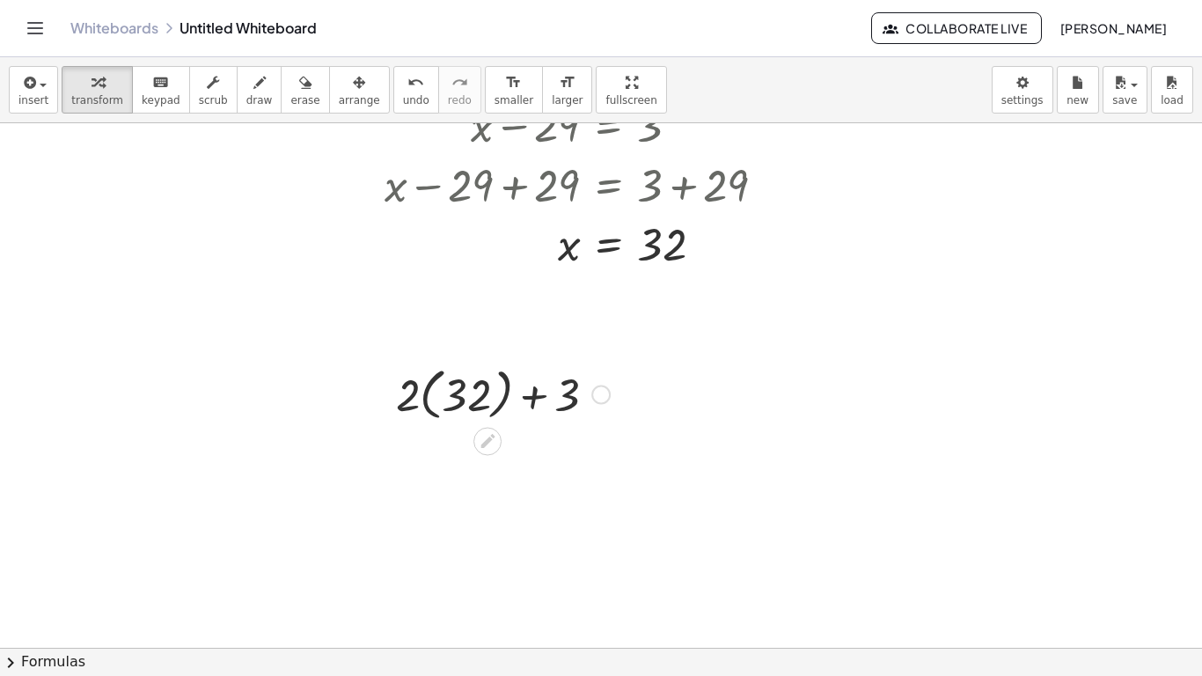
click at [433, 399] on div at bounding box center [502, 393] width 231 height 64
click at [442, 454] on div at bounding box center [502, 455] width 231 height 60
